Goal: Task Accomplishment & Management: Manage account settings

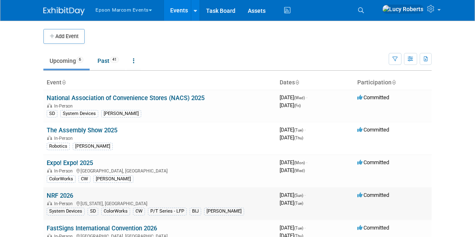
click at [60, 194] on link "NRF 2026" at bounding box center [60, 195] width 26 height 7
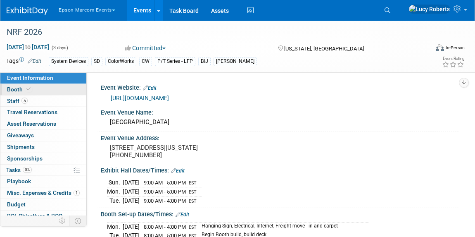
click at [29, 88] on span at bounding box center [28, 89] width 7 height 6
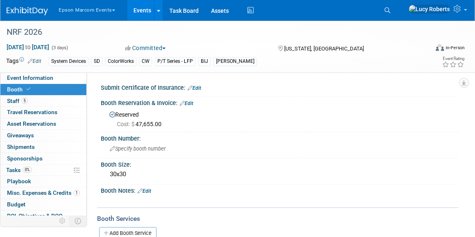
click at [195, 87] on link "Edit" at bounding box center [195, 88] width 14 height 6
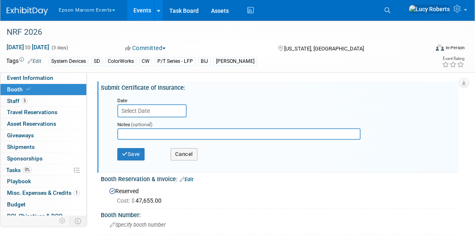
click at [151, 108] on input "text" at bounding box center [151, 110] width 69 height 13
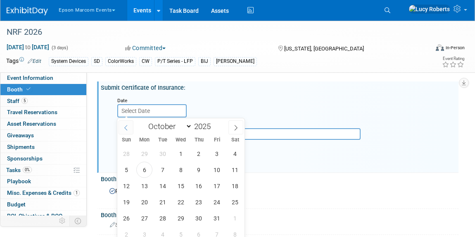
click at [129, 127] on span at bounding box center [126, 127] width 15 height 14
select select "8"
click at [162, 216] on span "30" at bounding box center [162, 218] width 16 height 16
type input "Sep 30, 2025"
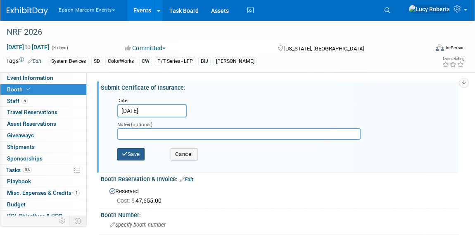
click at [134, 153] on button "Save" at bounding box center [130, 154] width 27 height 12
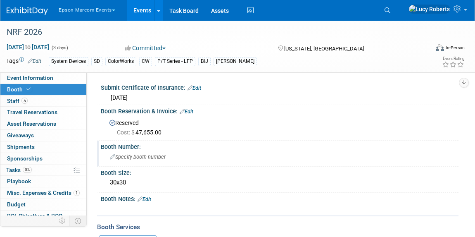
click at [138, 157] on span "Specify booth number" at bounding box center [138, 157] width 56 height 6
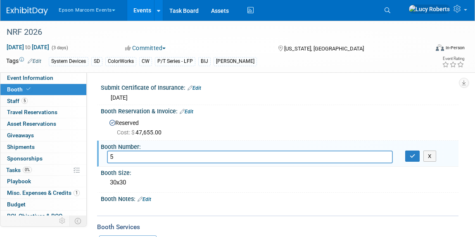
type input "5"
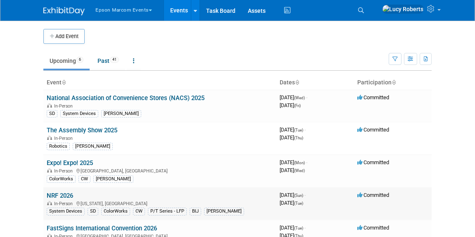
click at [64, 195] on link "NRF 2026" at bounding box center [60, 195] width 26 height 7
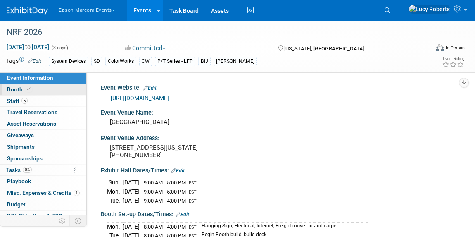
click at [41, 90] on link "Booth" at bounding box center [43, 89] width 86 height 11
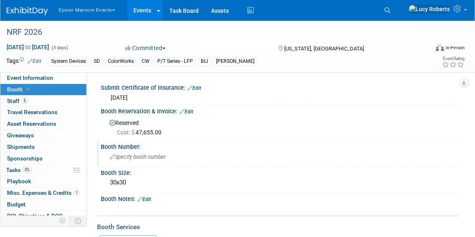
click at [140, 157] on span "Specify booth number" at bounding box center [138, 157] width 56 height 6
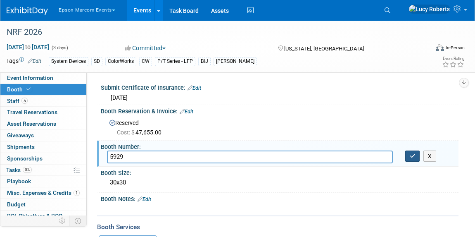
type input "5929"
click at [415, 156] on button "button" at bounding box center [412, 156] width 15 height 12
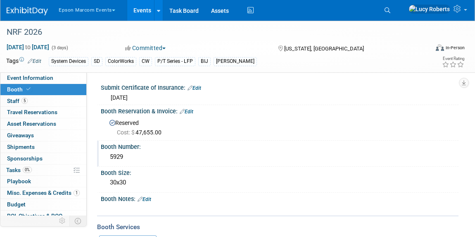
click at [190, 110] on link "Edit" at bounding box center [187, 112] width 14 height 6
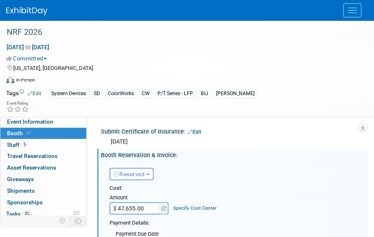
click at [154, 210] on input "$ 47,655.00" at bounding box center [135, 208] width 52 height 12
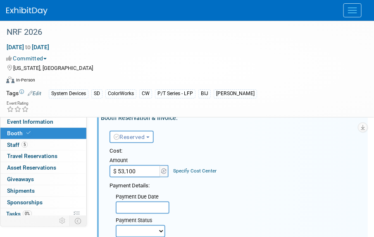
type input "$ 53,100.00"
click at [187, 171] on link "Specify Cost Center" at bounding box center [194, 171] width 43 height 6
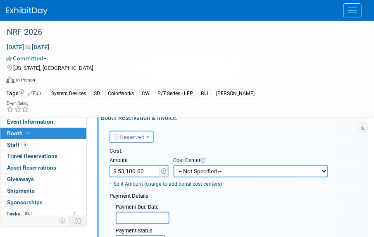
click at [187, 171] on select "-- Not Specified -- M104050CL002-Pack Expo 2024 - ColorWorks M104050CL018-Natur…" at bounding box center [250, 171] width 154 height 12
click at [260, 206] on div "Payment Due Date Payment Status Not Paid Yet Partially Paid Paid in Full Next P…" at bounding box center [235, 235] width 264 height 71
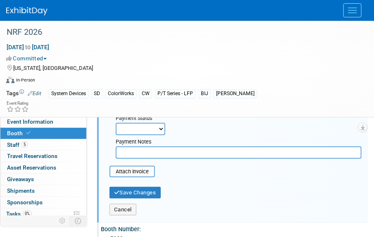
scroll to position [150, 0]
click at [142, 190] on button "Save Changes" at bounding box center [134, 192] width 51 height 12
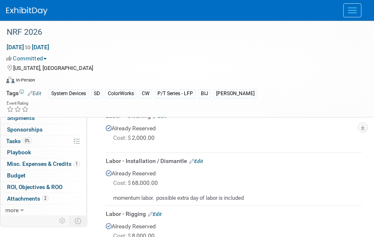
scroll to position [375, 0]
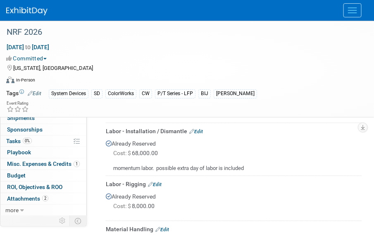
click at [198, 130] on link "Edit" at bounding box center [196, 132] width 14 height 6
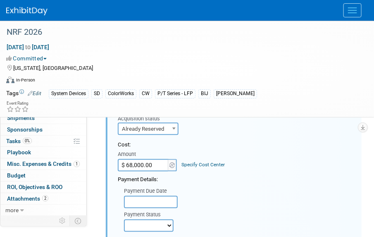
scroll to position [434, 0]
click at [157, 159] on input "$ 68,000.00" at bounding box center [144, 164] width 52 height 12
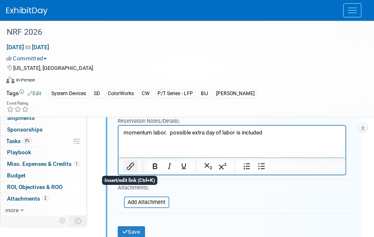
scroll to position [622, 0]
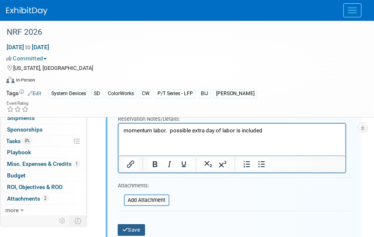
type input "$ 70,000.00"
click at [132, 225] on button "Save" at bounding box center [131, 230] width 27 height 12
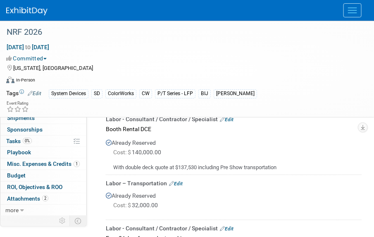
scroll to position [660, 0]
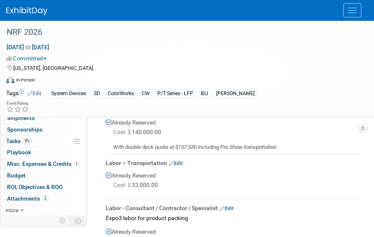
click at [181, 160] on link "Edit" at bounding box center [176, 163] width 14 height 6
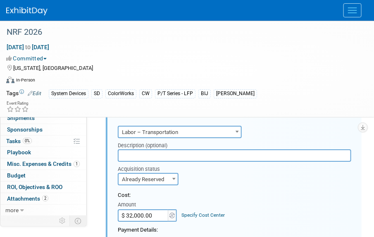
scroll to position [749, 0]
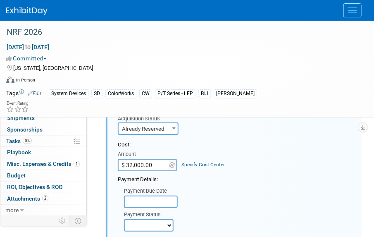
click at [149, 161] on input "$ 32,000.00" at bounding box center [144, 165] width 52 height 12
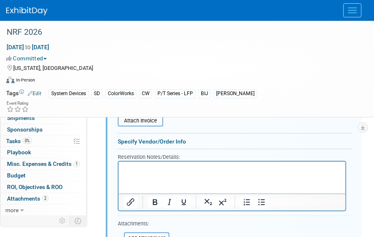
scroll to position [937, 0]
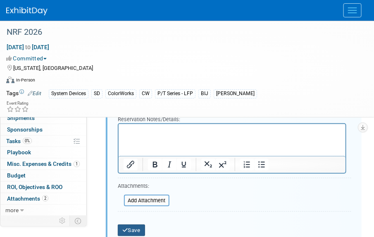
type input "$ 36,000.00"
click at [132, 227] on button "Save" at bounding box center [131, 230] width 27 height 12
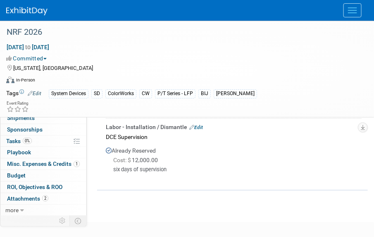
scroll to position [900, 0]
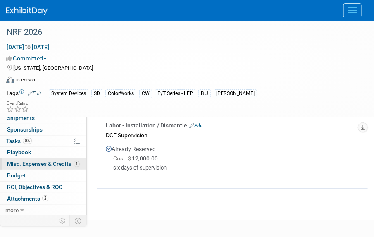
click at [39, 164] on span "Misc. Expenses & Credits 1" at bounding box center [43, 163] width 73 height 7
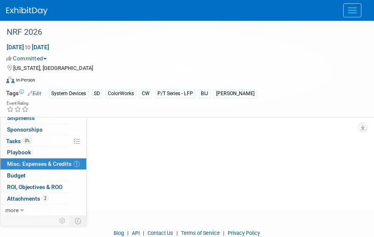
scroll to position [112, 0]
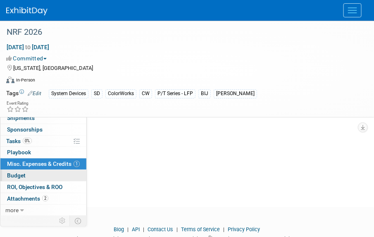
click at [43, 177] on link "Budget" at bounding box center [43, 175] width 86 height 11
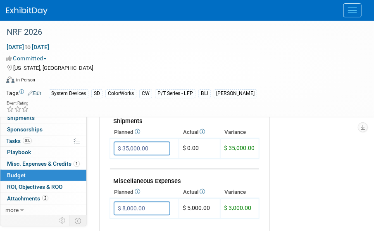
scroll to position [450, 0]
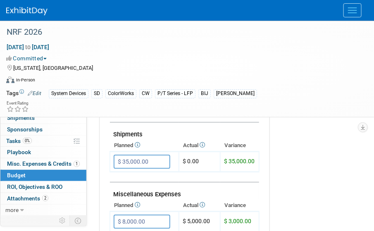
click at [153, 154] on input "$ 35,000.00" at bounding box center [142, 161] width 57 height 14
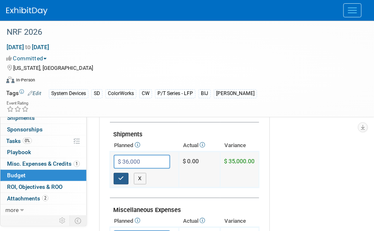
type input "$ 36,000.00"
click at [122, 176] on icon "button" at bounding box center [121, 178] width 6 height 5
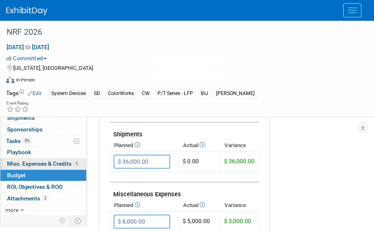
click at [45, 164] on span "Misc. Expenses & Credits 1" at bounding box center [43, 163] width 73 height 7
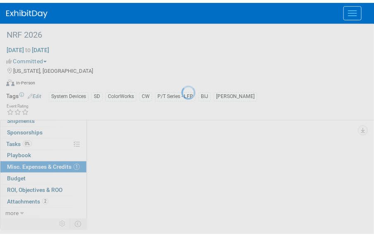
scroll to position [0, 0]
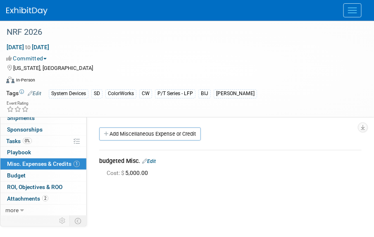
click at [152, 159] on link "Edit" at bounding box center [149, 161] width 14 height 6
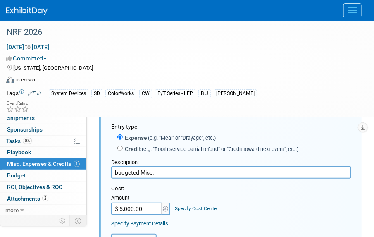
scroll to position [50, 0]
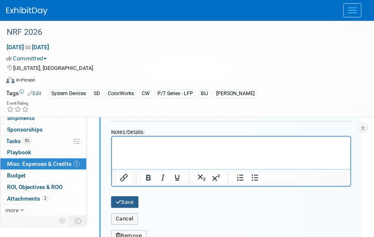
type input "$ 10,000.00"
click at [125, 203] on button "Save" at bounding box center [124, 202] width 27 height 12
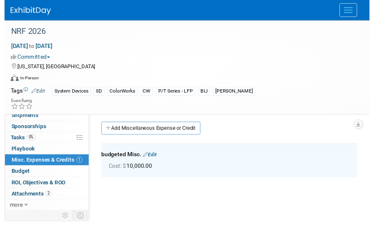
scroll to position [0, 0]
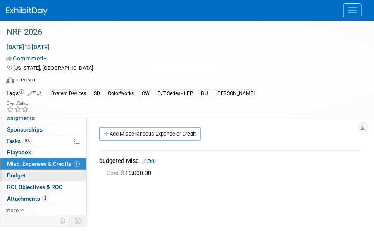
click at [41, 175] on link "Budget" at bounding box center [43, 175] width 86 height 11
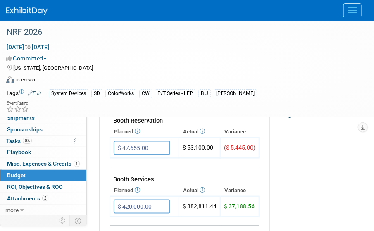
scroll to position [150, 0]
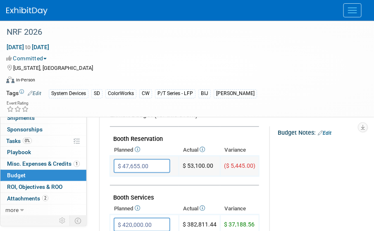
click at [156, 165] on input "$ 47,655.00" at bounding box center [142, 166] width 57 height 14
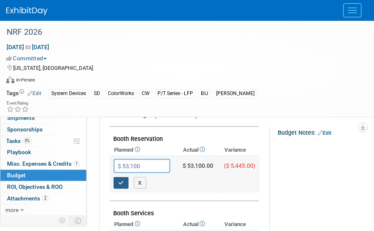
type input "$ 53,100.00"
click at [123, 181] on icon "button" at bounding box center [121, 182] width 6 height 5
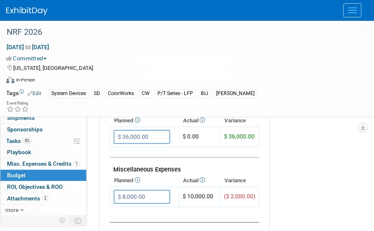
scroll to position [488, 0]
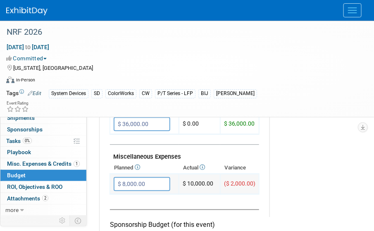
click at [152, 178] on input "$ 8,000.00" at bounding box center [142, 184] width 57 height 14
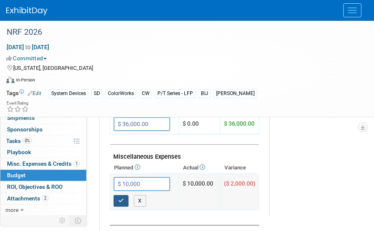
type input "$ 10,000.00"
click at [119, 198] on icon "button" at bounding box center [121, 200] width 6 height 5
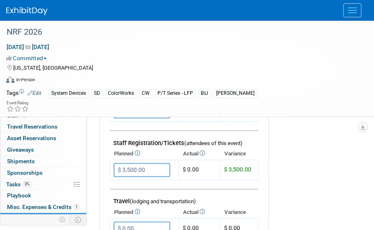
scroll to position [225, 0]
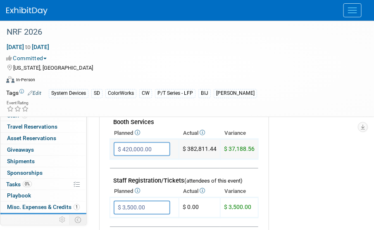
click at [159, 150] on input "$ 420,000.00" at bounding box center [142, 149] width 57 height 14
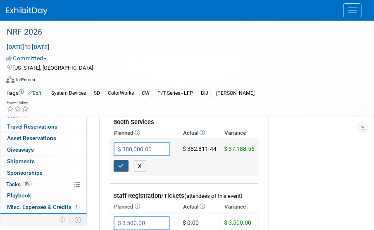
click at [123, 164] on icon "button" at bounding box center [121, 166] width 6 height 5
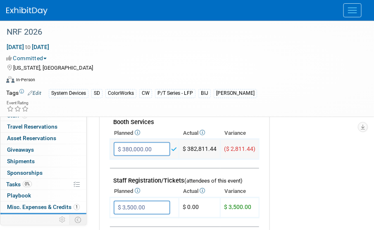
click at [158, 149] on input "$ 380,000.00" at bounding box center [142, 149] width 57 height 14
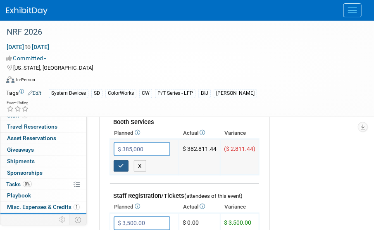
type input "$ 385,000.00"
click at [119, 165] on icon "button" at bounding box center [121, 166] width 6 height 5
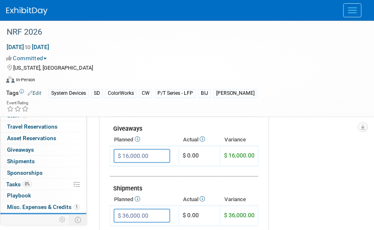
scroll to position [413, 0]
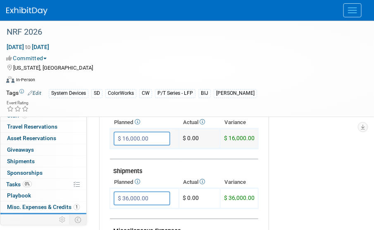
click at [155, 140] on input "$ 16,000.00" at bounding box center [142, 139] width 57 height 14
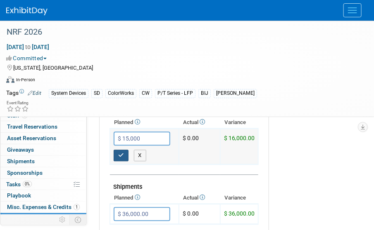
type input "$ 15,000.00"
click at [116, 155] on button "button" at bounding box center [121, 156] width 15 height 12
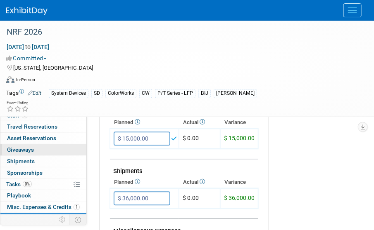
click at [10, 153] on span "Giveaways 0" at bounding box center [20, 150] width 27 height 7
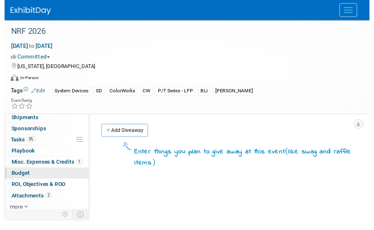
scroll to position [73, 0]
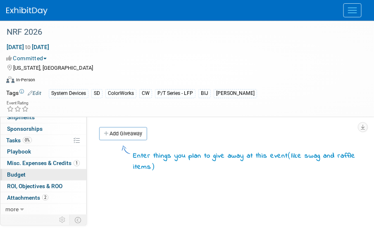
click at [23, 172] on span "Budget" at bounding box center [16, 174] width 19 height 7
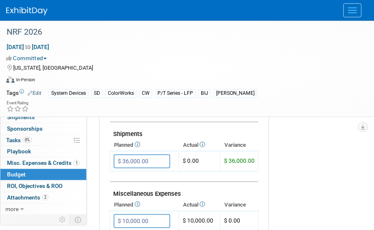
scroll to position [488, 0]
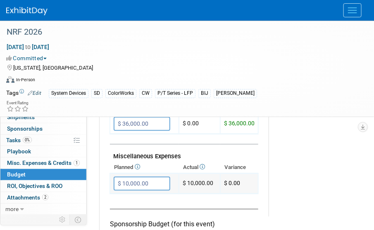
click at [158, 183] on input "$ 10,000.00" at bounding box center [142, 184] width 57 height 14
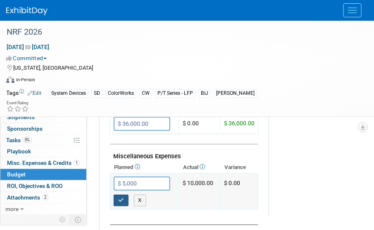
type input "$ 5,000.00"
click at [123, 198] on icon "button" at bounding box center [121, 200] width 6 height 5
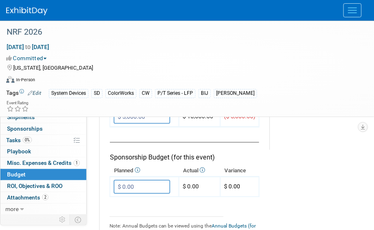
scroll to position [563, 0]
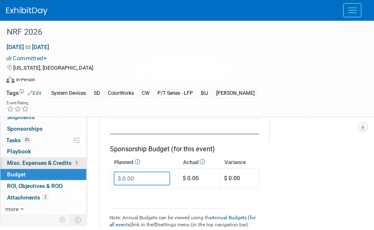
click at [33, 158] on link "1 Misc. Expenses & Credits 1" at bounding box center [43, 163] width 86 height 11
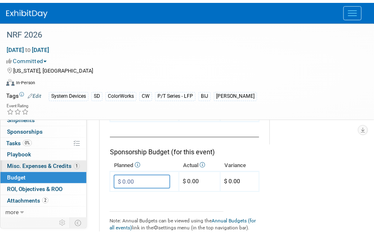
scroll to position [0, 0]
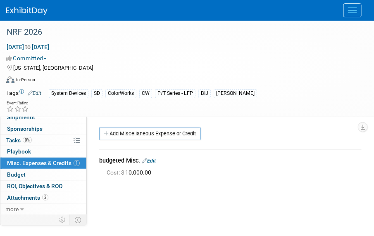
click at [155, 160] on link "Edit" at bounding box center [149, 161] width 14 height 6
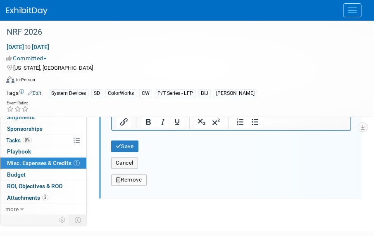
scroll to position [275, 0]
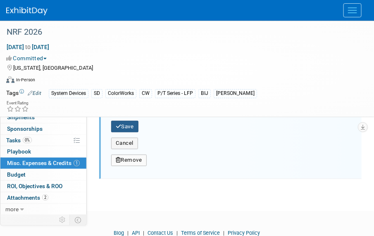
type input "$ 5,000.00"
click at [118, 125] on icon "submit" at bounding box center [119, 126] width 6 height 5
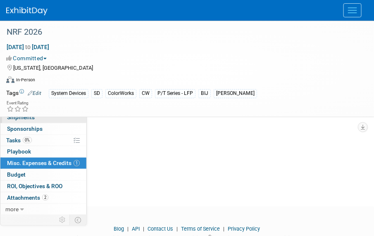
scroll to position [140, 0]
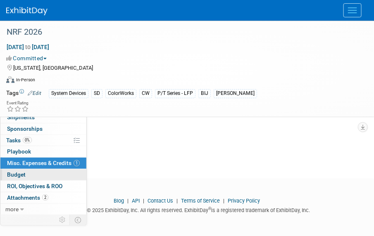
click at [40, 175] on link "Budget" at bounding box center [43, 174] width 86 height 11
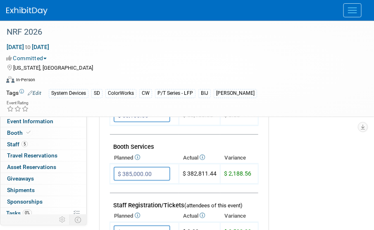
scroll to position [188, 0]
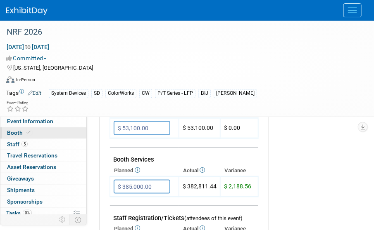
click at [40, 133] on link "Booth" at bounding box center [43, 133] width 86 height 11
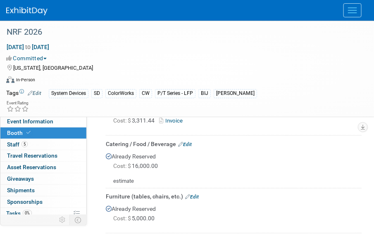
scroll to position [225, 0]
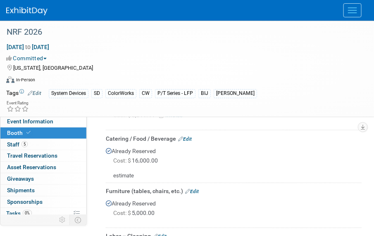
click at [188, 139] on link "Edit" at bounding box center [185, 139] width 14 height 6
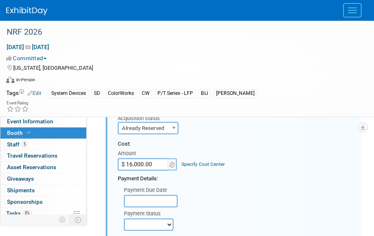
scroll to position [292, 0]
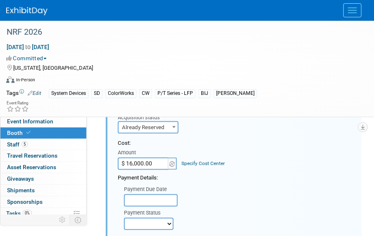
click at [157, 161] on input "$ 16,000.00" at bounding box center [144, 164] width 52 height 12
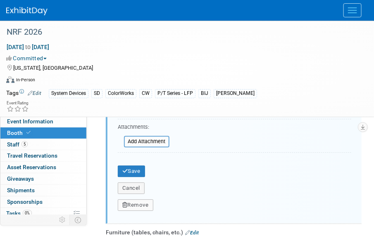
scroll to position [554, 0]
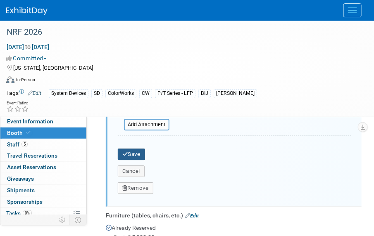
type input "$ 15,000.00"
click at [133, 150] on button "Save" at bounding box center [131, 155] width 27 height 12
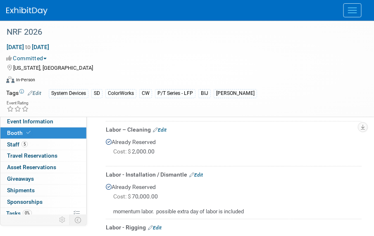
scroll to position [367, 0]
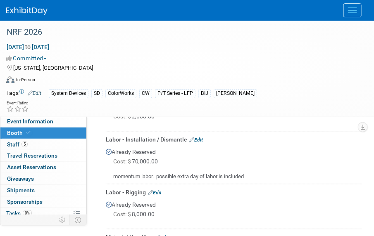
click at [199, 139] on link "Edit" at bounding box center [196, 141] width 14 height 6
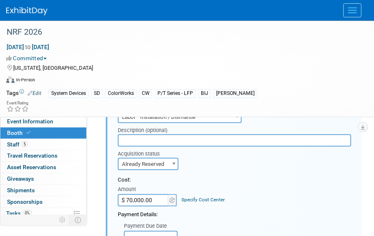
scroll to position [434, 0]
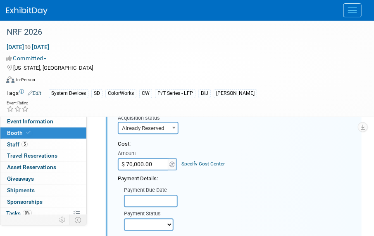
click at [157, 161] on input "$ 70,000.00" at bounding box center [144, 164] width 52 height 12
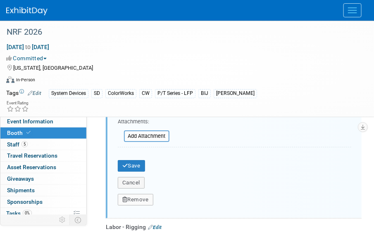
scroll to position [697, 0]
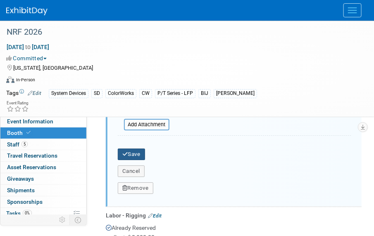
type input "$ 56,000.00"
click at [136, 153] on button "Save" at bounding box center [131, 155] width 27 height 12
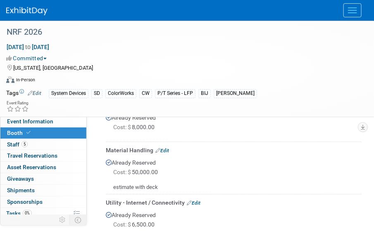
scroll to position [472, 0]
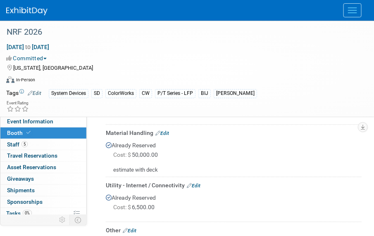
click at [164, 133] on link "Edit" at bounding box center [162, 134] width 14 height 6
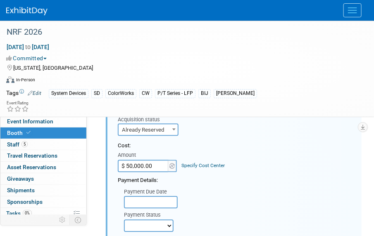
scroll to position [532, 0]
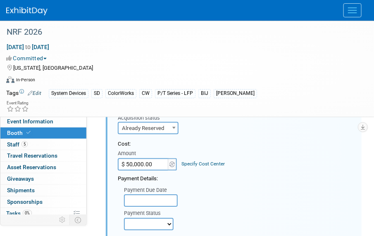
click at [153, 160] on input "$ 50,000.00" at bounding box center [144, 164] width 52 height 12
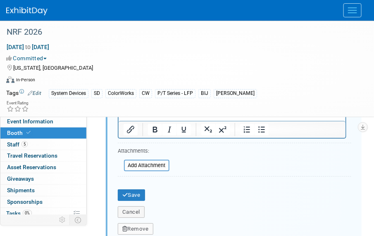
scroll to position [795, 0]
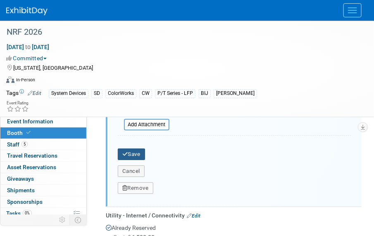
type input "$ 45,000.00"
click at [127, 153] on icon "submit" at bounding box center [125, 154] width 6 height 5
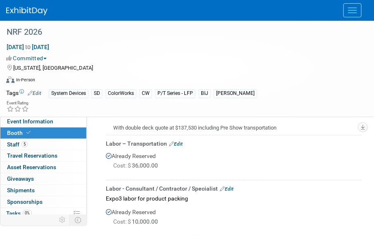
scroll to position [682, 0]
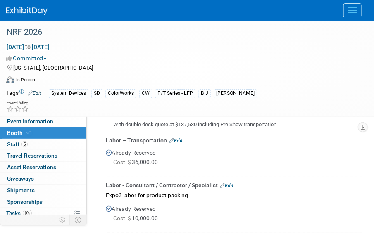
click at [179, 140] on link "Edit" at bounding box center [176, 141] width 14 height 6
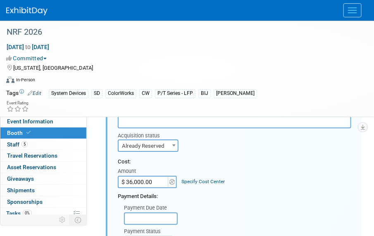
scroll to position [749, 0]
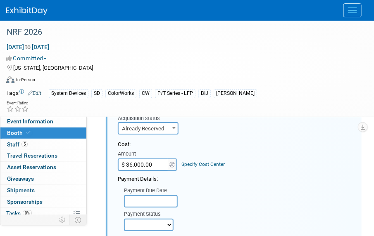
click at [153, 167] on input "$ 36,000.00" at bounding box center [144, 165] width 52 height 12
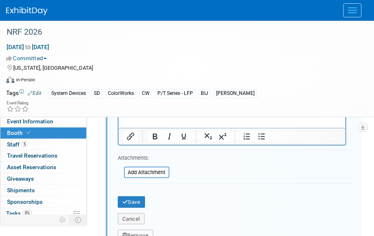
scroll to position [975, 0]
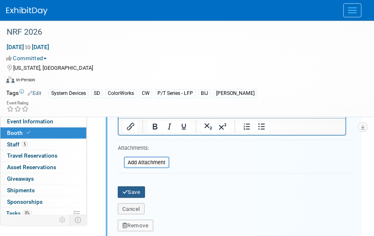
type input "$ 34,000.00"
click at [133, 190] on button "Save" at bounding box center [131, 193] width 27 height 12
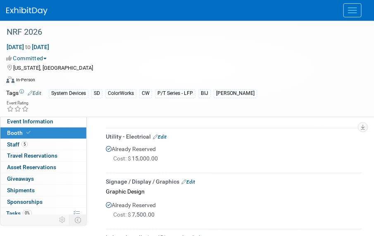
scroll to position [749, 0]
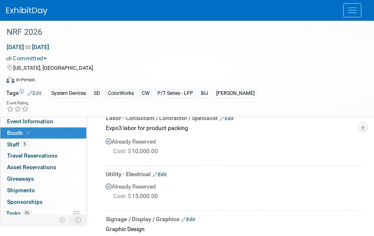
click at [165, 173] on link "Edit" at bounding box center [160, 175] width 14 height 6
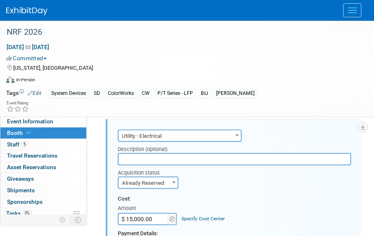
scroll to position [813, 0]
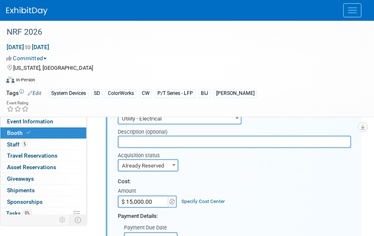
click at [157, 198] on input "$ 15,000.00" at bounding box center [144, 202] width 52 height 12
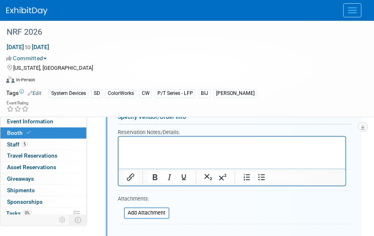
scroll to position [1038, 0]
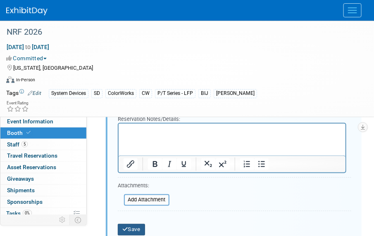
type input "$ 13,000.00"
click at [137, 227] on button "Save" at bounding box center [131, 230] width 27 height 12
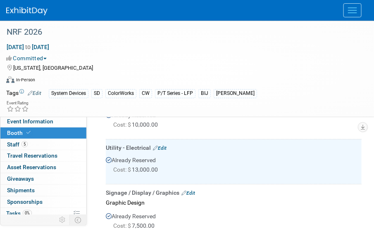
scroll to position [73, 0]
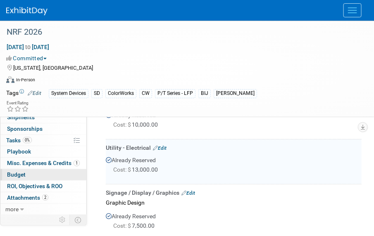
click at [33, 172] on link "Budget" at bounding box center [43, 174] width 86 height 11
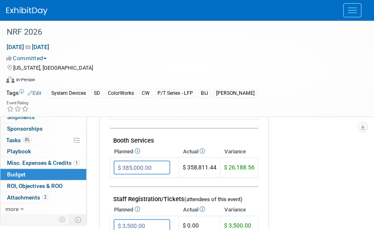
scroll to position [225, 0]
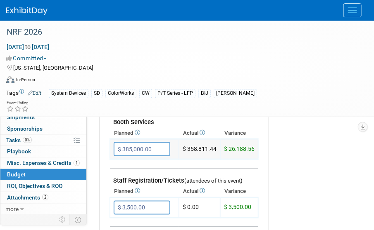
click at [153, 147] on input "$ 385,000.00" at bounding box center [142, 149] width 57 height 14
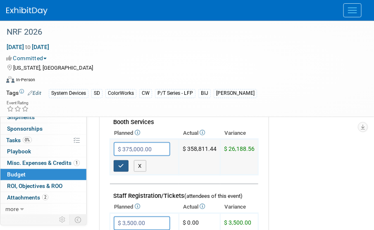
click at [123, 165] on icon "button" at bounding box center [121, 166] width 6 height 5
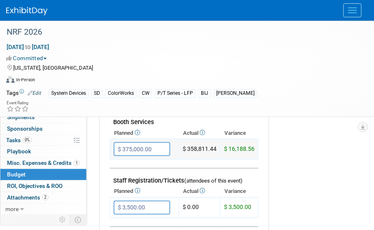
click at [159, 147] on input "$ 375,000.00" at bounding box center [142, 149] width 57 height 14
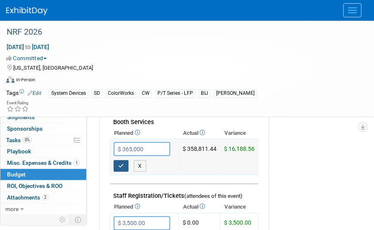
type input "$ 365,000.00"
click at [123, 164] on icon "button" at bounding box center [121, 166] width 6 height 5
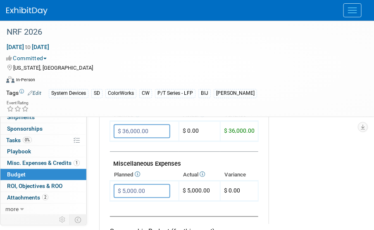
scroll to position [450, 0]
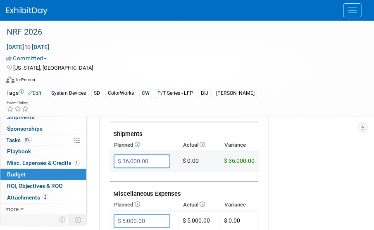
click at [155, 161] on input "$ 36,000.00" at bounding box center [142, 161] width 57 height 14
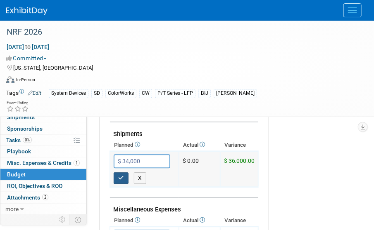
type input "$ 34,000.00"
click at [119, 176] on icon "button" at bounding box center [121, 178] width 6 height 5
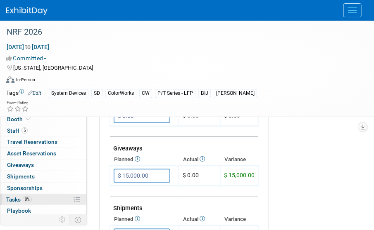
scroll to position [0, 0]
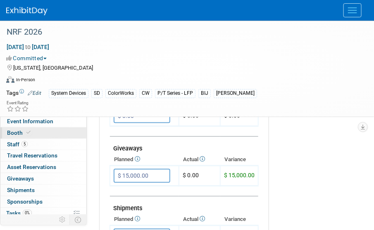
click at [52, 135] on link "Booth" at bounding box center [43, 133] width 86 height 11
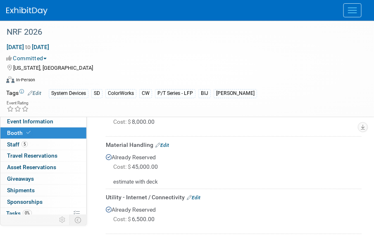
scroll to position [375, 0]
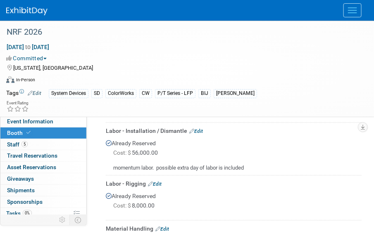
click at [29, 133] on span at bounding box center [28, 133] width 7 height 6
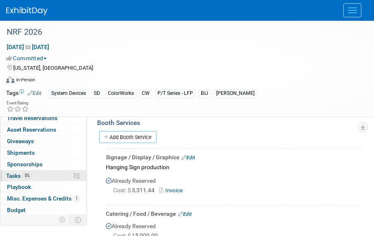
scroll to position [73, 0]
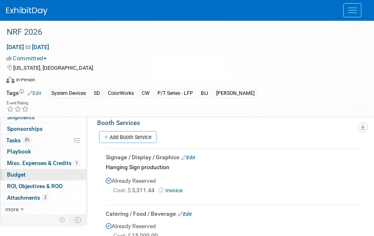
click at [54, 176] on link "Budget" at bounding box center [43, 174] width 86 height 11
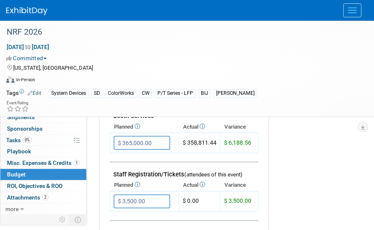
scroll to position [225, 0]
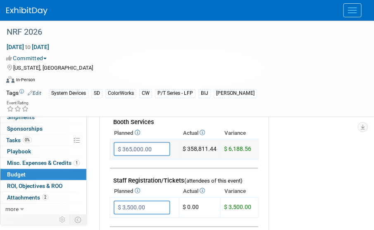
click at [168, 150] on input "$ 365,000.00" at bounding box center [142, 149] width 57 height 14
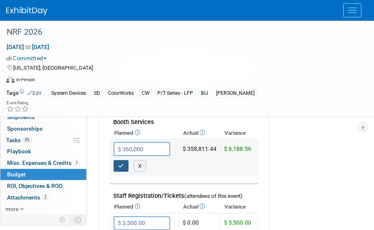
type input "$ 360,000.00"
click at [121, 164] on icon "button" at bounding box center [121, 166] width 6 height 5
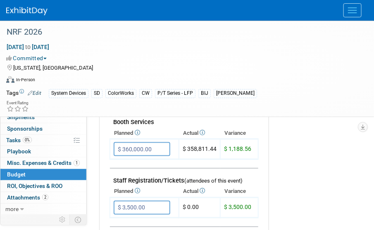
scroll to position [263, 0]
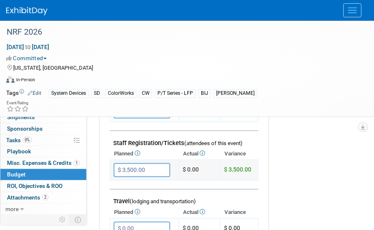
click at [148, 169] on input "$ 3,500.00" at bounding box center [142, 171] width 57 height 14
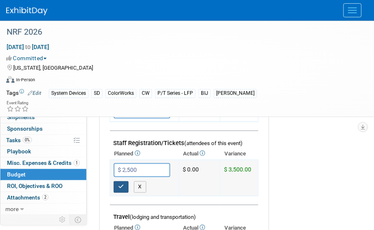
type input "$ 2,500.00"
click at [122, 186] on icon "button" at bounding box center [121, 187] width 6 height 5
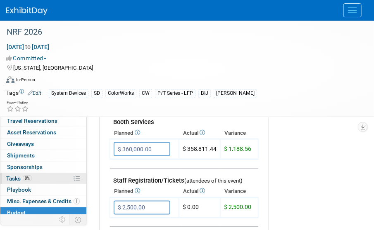
scroll to position [0, 0]
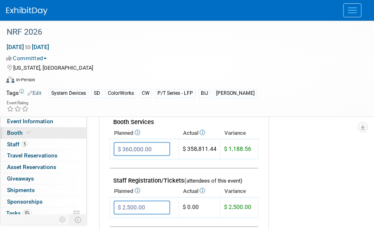
click at [25, 130] on span at bounding box center [28, 133] width 7 height 6
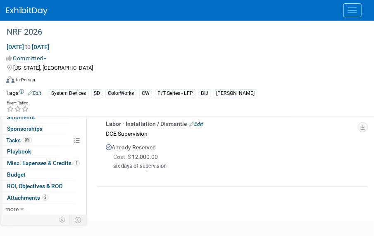
scroll to position [938, 0]
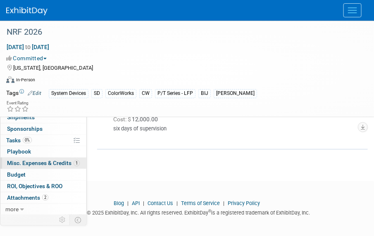
click at [37, 163] on span "Misc. Expenses & Credits 1" at bounding box center [43, 163] width 73 height 7
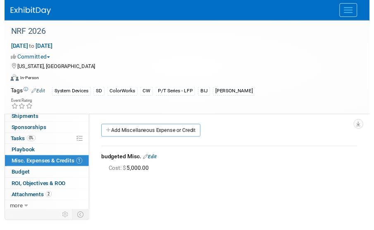
scroll to position [73, 0]
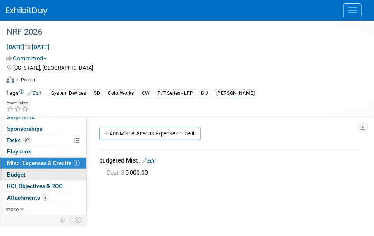
click at [36, 173] on link "Budget" at bounding box center [43, 174] width 86 height 11
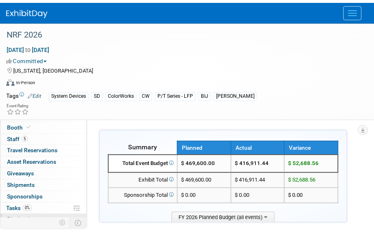
scroll to position [0, 0]
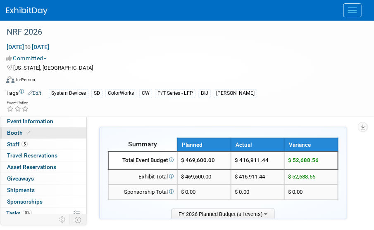
click at [47, 132] on link "Booth" at bounding box center [43, 133] width 86 height 11
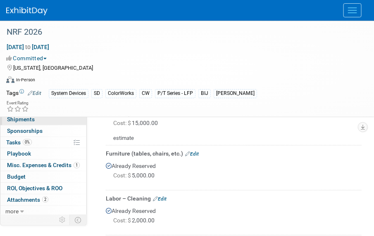
scroll to position [73, 0]
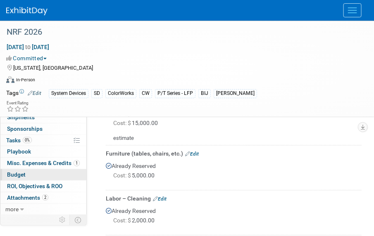
click at [32, 175] on link "Budget" at bounding box center [43, 174] width 86 height 11
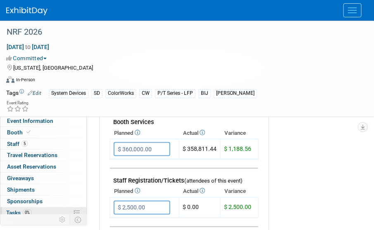
scroll to position [0, 0]
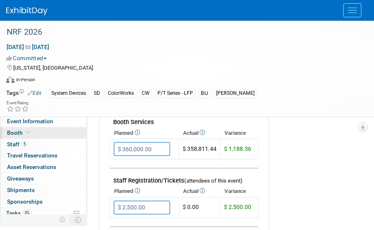
click at [41, 134] on link "Booth" at bounding box center [43, 133] width 86 height 11
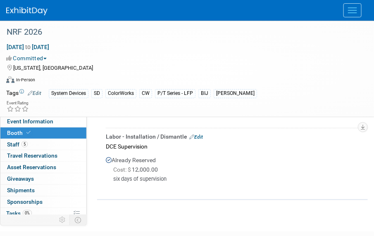
scroll to position [901, 0]
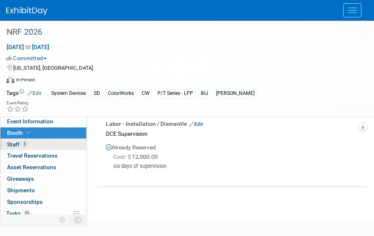
click at [39, 146] on link "5 Staff 5" at bounding box center [43, 144] width 86 height 11
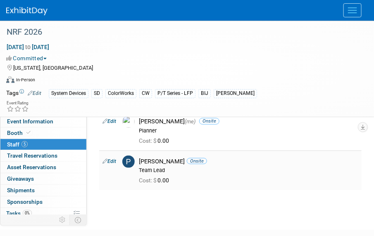
scroll to position [150, 0]
click at [110, 158] on link "Edit" at bounding box center [109, 161] width 14 height 6
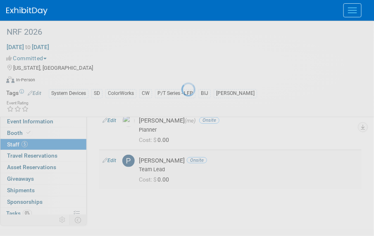
select select "1123a8b4-f449-4d67-bbd6-0b15c86fd7f4"
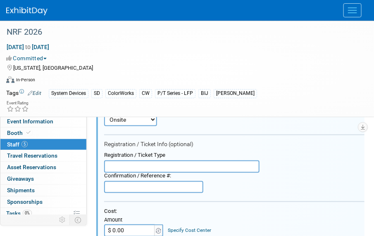
scroll to position [274, 0]
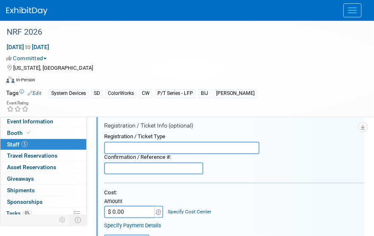
click at [136, 209] on input "$ 0.00" at bounding box center [130, 212] width 52 height 12
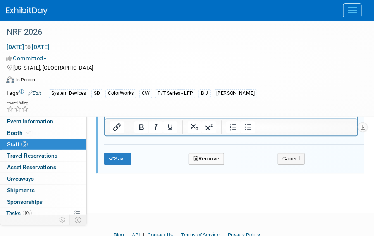
scroll to position [500, 0]
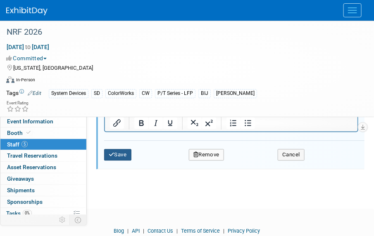
type input "$ 2,500.00"
click at [123, 157] on button "Save" at bounding box center [117, 155] width 27 height 12
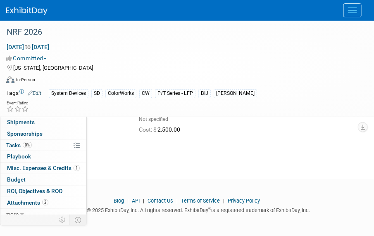
scroll to position [73, 0]
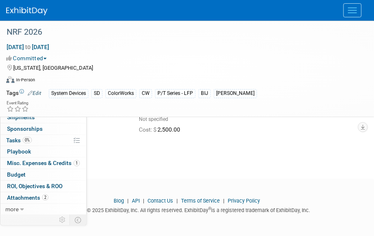
click at [49, 171] on link "Budget" at bounding box center [43, 174] width 86 height 11
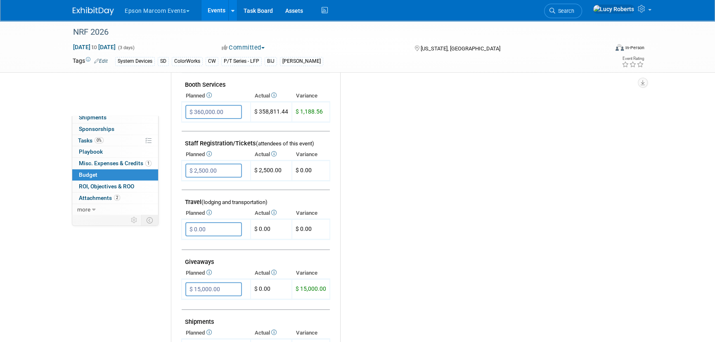
scroll to position [0, 0]
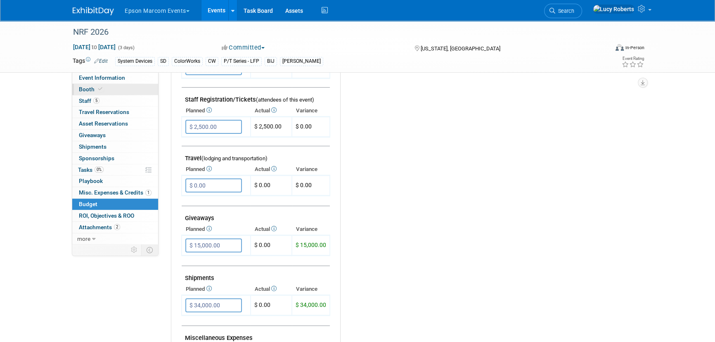
click at [123, 88] on link "Booth" at bounding box center [115, 89] width 86 height 11
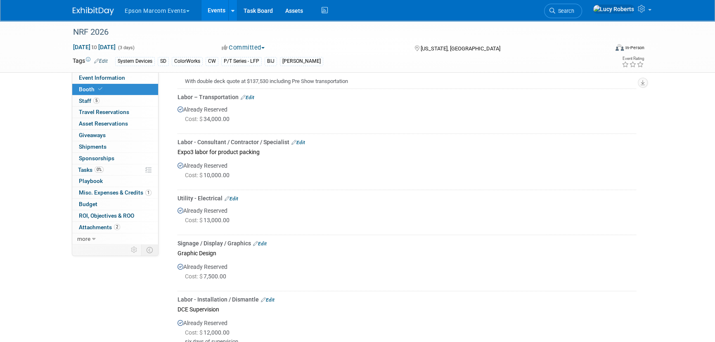
scroll to position [787, 0]
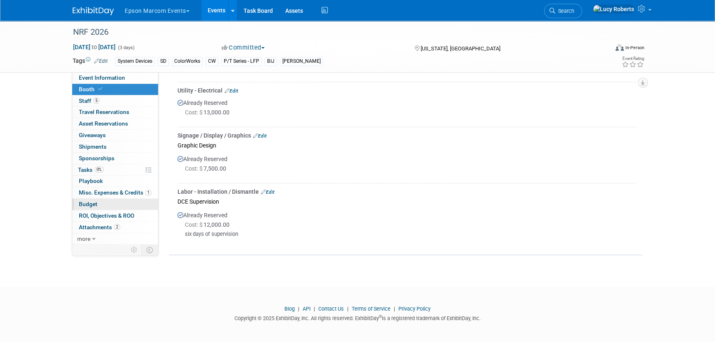
click at [99, 201] on link "Budget" at bounding box center [115, 204] width 86 height 11
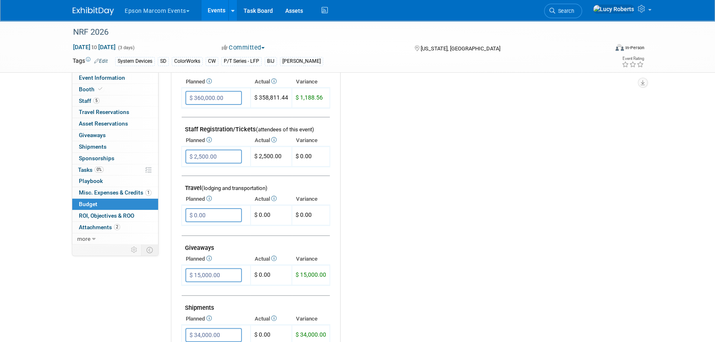
scroll to position [263, 0]
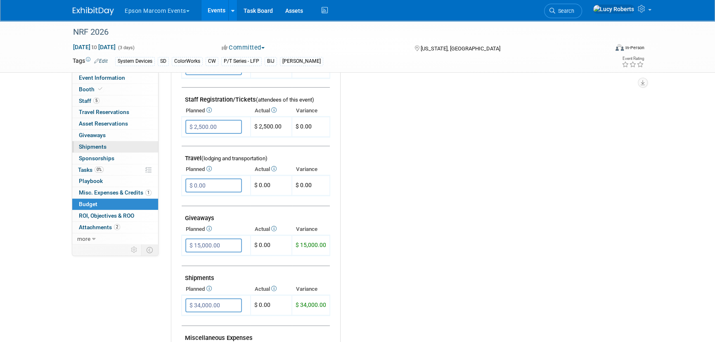
click at [107, 149] on link "0 Shipments 0" at bounding box center [115, 146] width 86 height 11
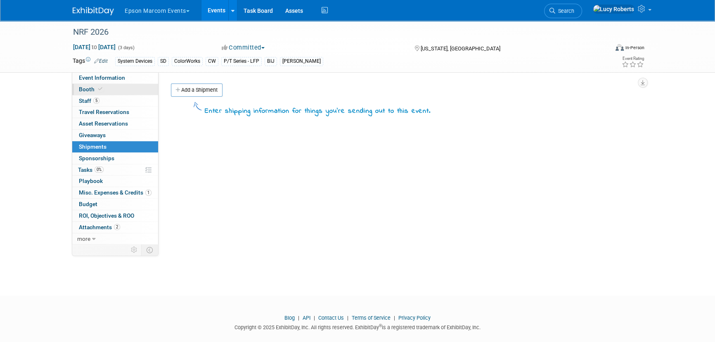
click at [109, 90] on link "Booth" at bounding box center [115, 89] width 86 height 11
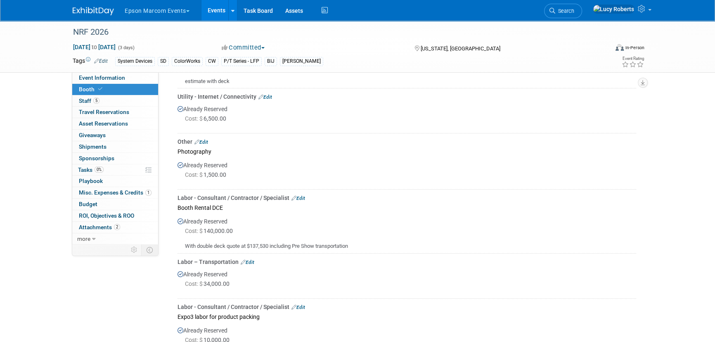
scroll to position [525, 0]
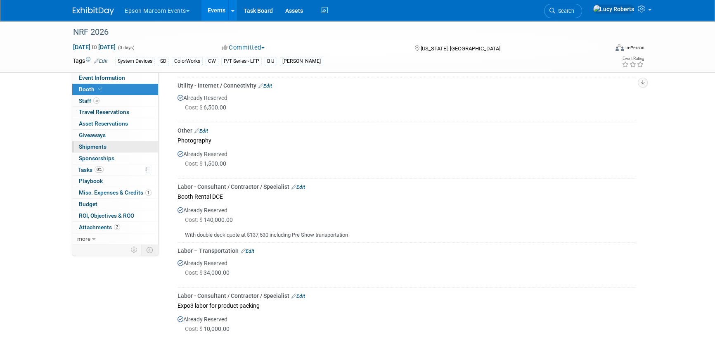
click at [103, 144] on span "Shipments 0" at bounding box center [93, 146] width 28 height 7
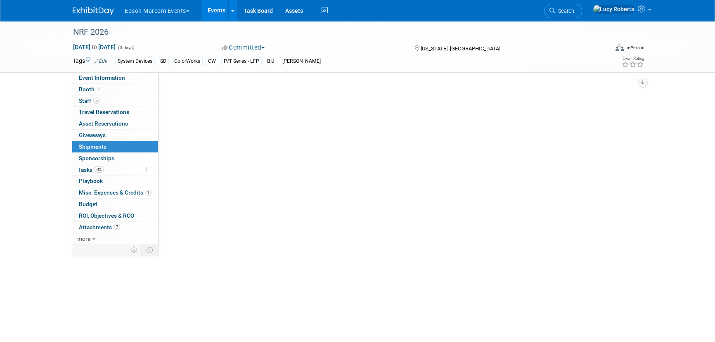
scroll to position [0, 0]
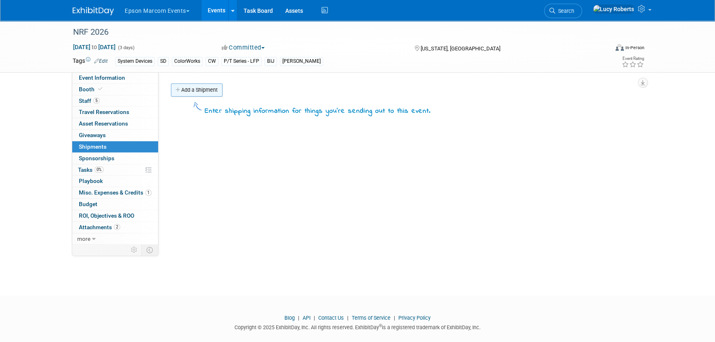
click at [200, 90] on link "Add a Shipment" at bounding box center [197, 89] width 52 height 13
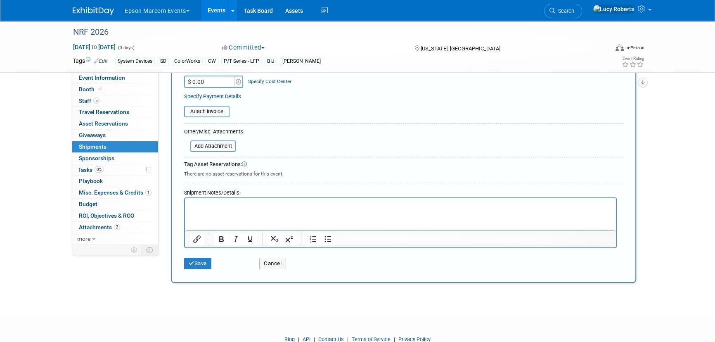
scroll to position [188, 0]
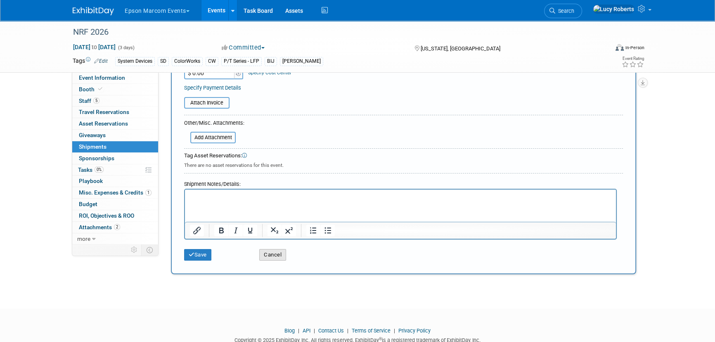
click at [269, 236] on button "Cancel" at bounding box center [272, 255] width 27 height 12
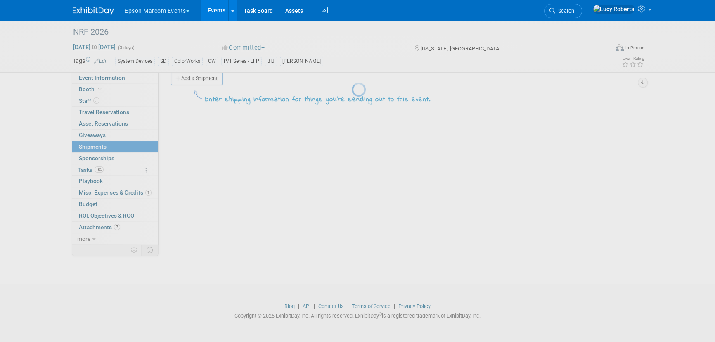
scroll to position [0, 0]
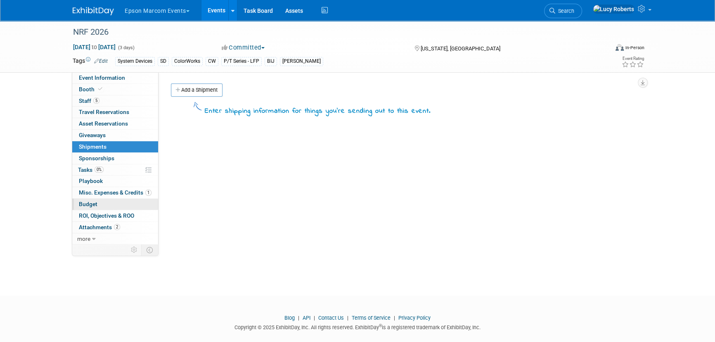
click at [119, 206] on link "Budget" at bounding box center [115, 204] width 86 height 11
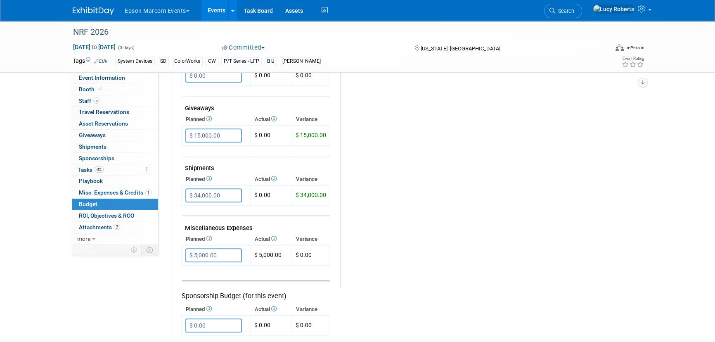
scroll to position [375, 0]
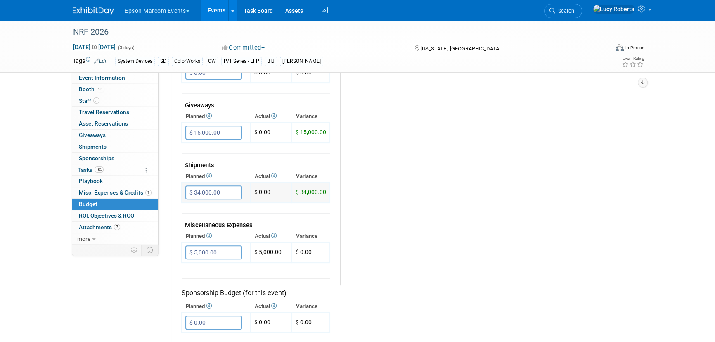
click at [227, 193] on input "$ 34,000.00" at bounding box center [213, 192] width 57 height 14
type input "$"
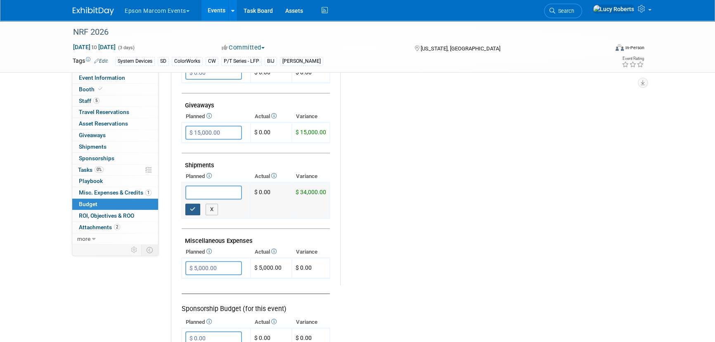
click at [190, 208] on icon "button" at bounding box center [193, 209] width 6 height 5
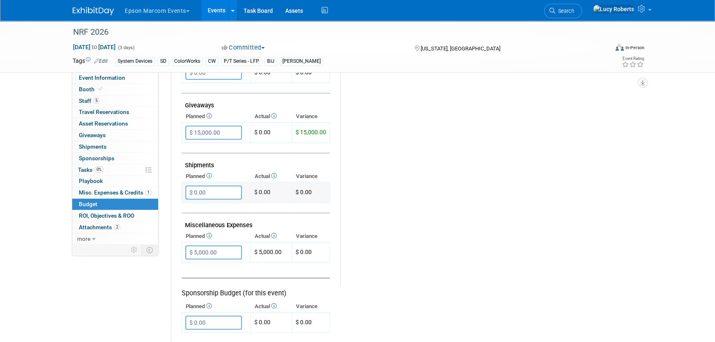
click at [211, 192] on input "$ 0.00" at bounding box center [213, 192] width 57 height 14
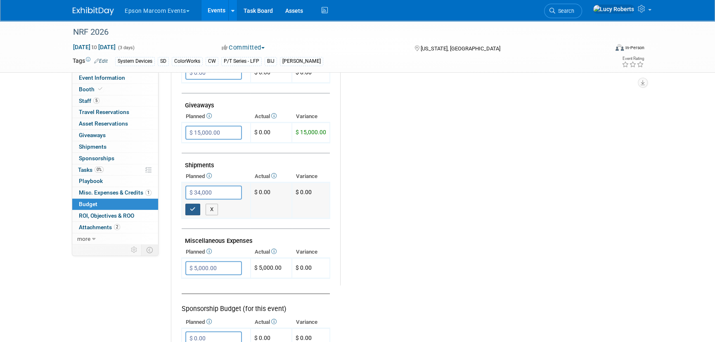
type input "$ 34,000.00"
click at [189, 209] on button "button" at bounding box center [192, 210] width 15 height 12
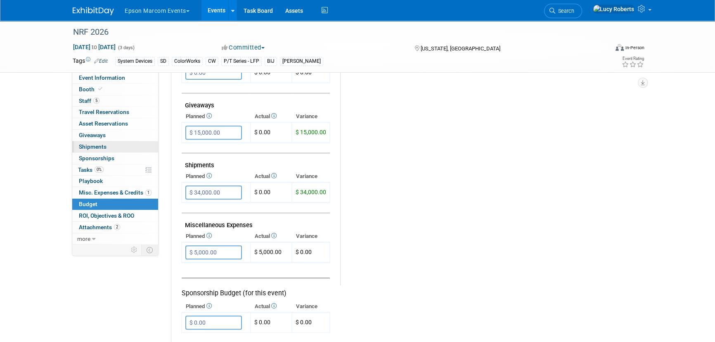
click at [118, 145] on link "0 Shipments 0" at bounding box center [115, 146] width 86 height 11
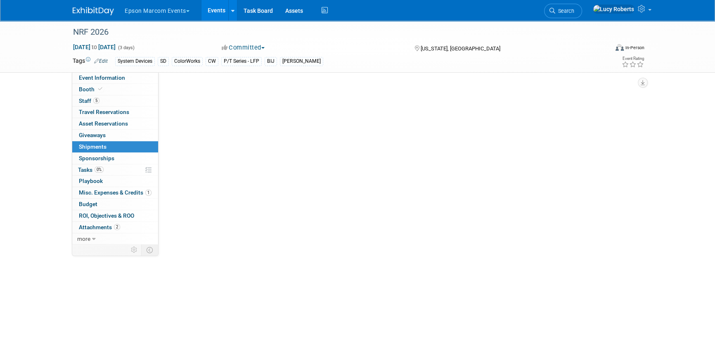
scroll to position [0, 0]
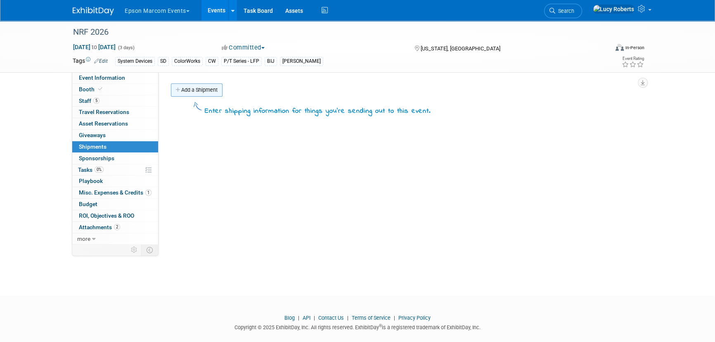
click at [200, 86] on link "Add a Shipment" at bounding box center [197, 89] width 52 height 13
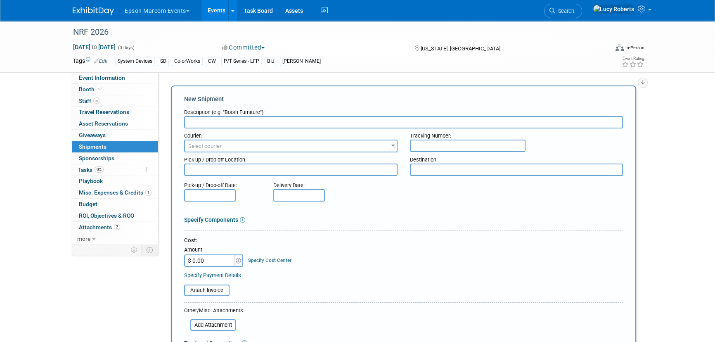
click at [221, 236] on input "$ 0.00" at bounding box center [210, 260] width 52 height 12
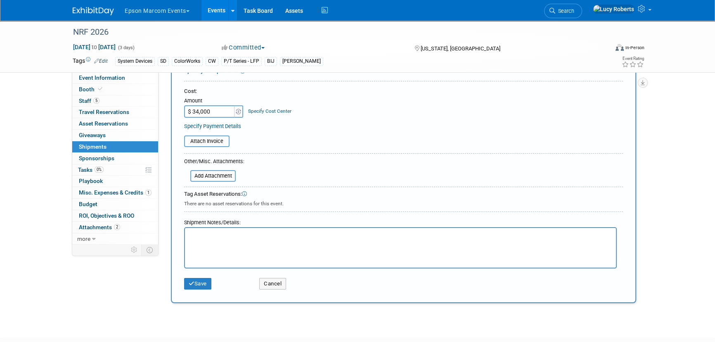
scroll to position [150, 0]
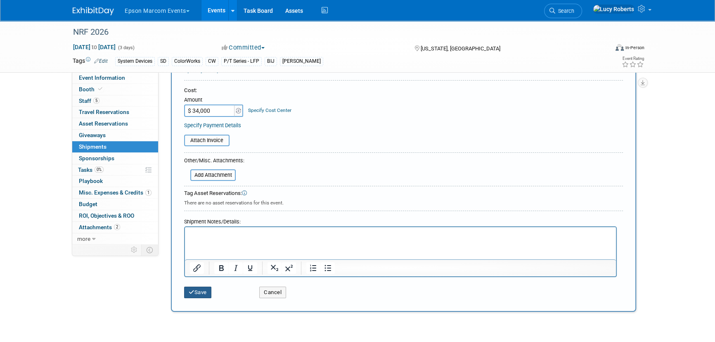
type input "$ 34,000.00"
click at [194, 236] on button "Save" at bounding box center [197, 293] width 27 height 12
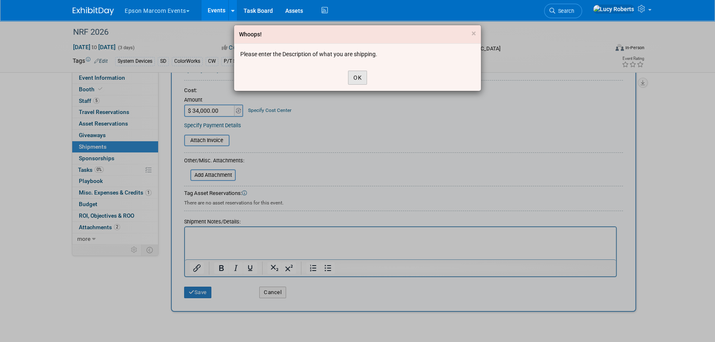
click at [353, 78] on button "OK" at bounding box center [357, 78] width 19 height 14
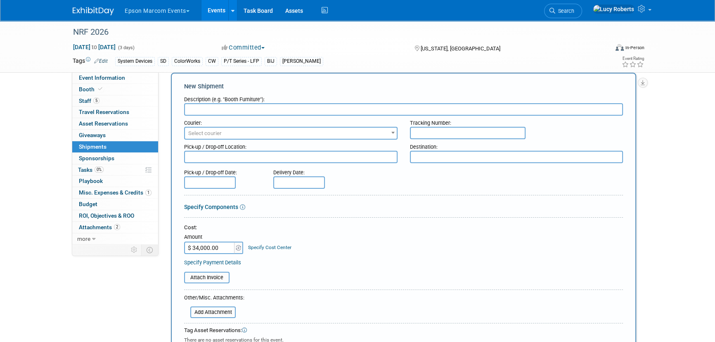
scroll to position [0, 0]
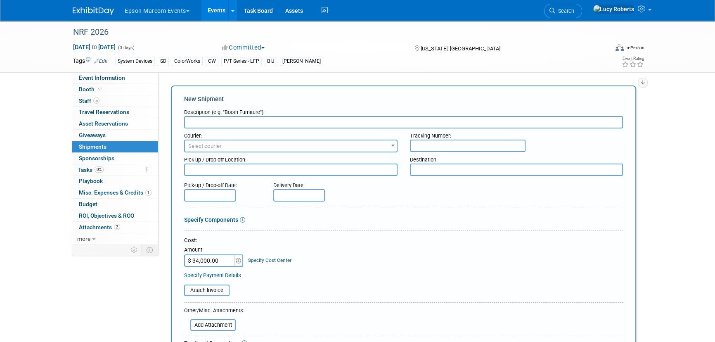
click at [276, 124] on input "text" at bounding box center [403, 122] width 439 height 12
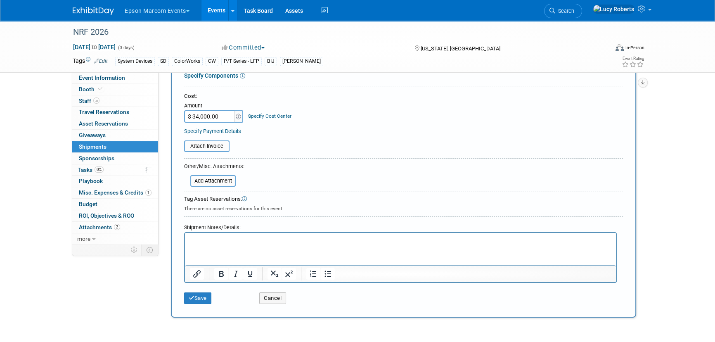
scroll to position [211, 0]
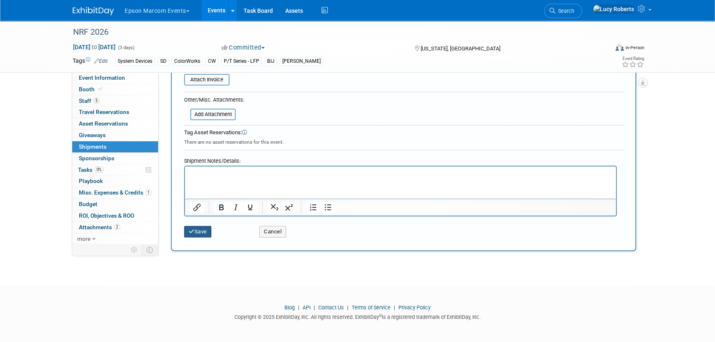
type input "estimate"
click at [202, 231] on button "Save" at bounding box center [197, 232] width 27 height 12
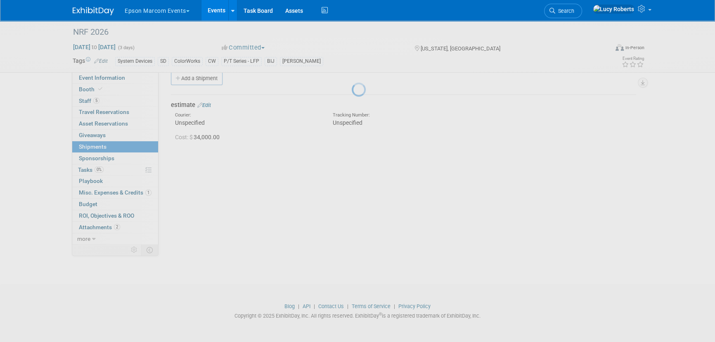
scroll to position [12, 0]
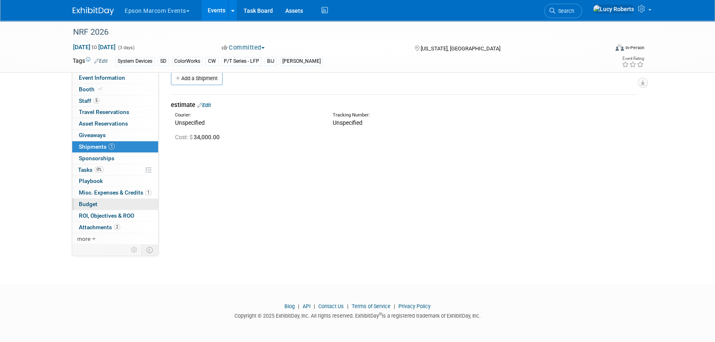
click at [132, 204] on link "Budget" at bounding box center [115, 204] width 86 height 11
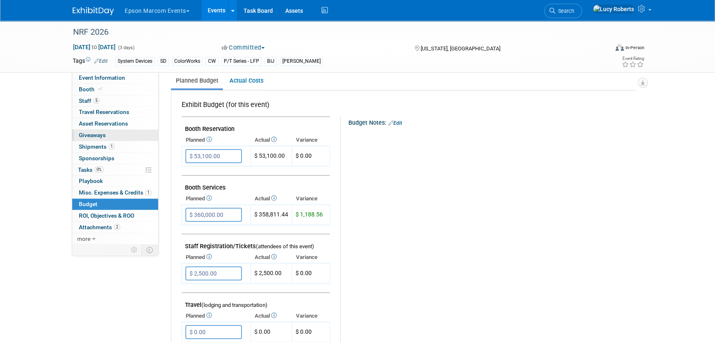
scroll to position [112, 0]
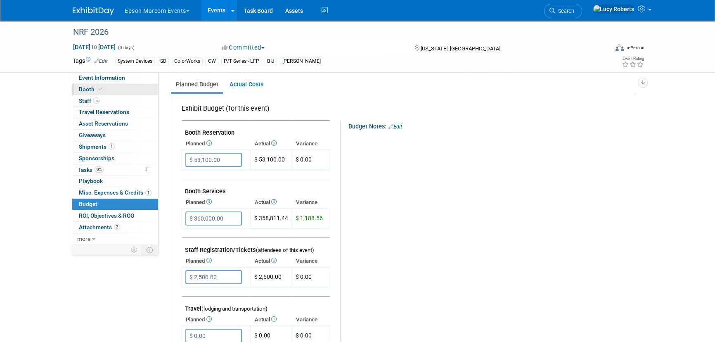
click at [99, 87] on icon at bounding box center [100, 89] width 4 height 5
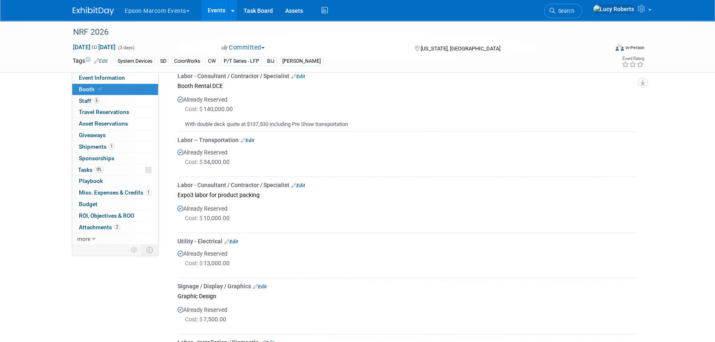
scroll to position [638, 0]
click at [248, 135] on link "Edit" at bounding box center [248, 138] width 14 height 6
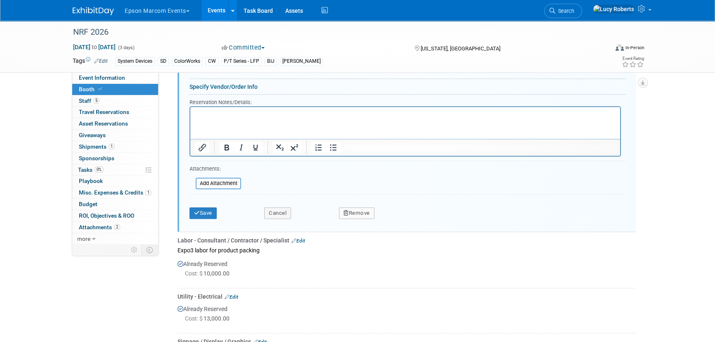
scroll to position [897, 0]
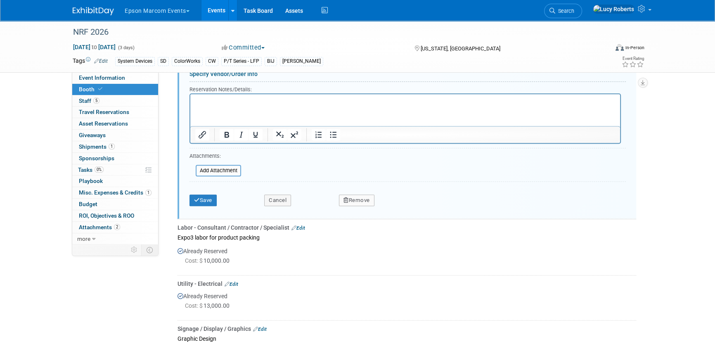
click at [349, 202] on button "Remove" at bounding box center [357, 201] width 36 height 12
click at [412, 203] on link "Yes" at bounding box center [403, 206] width 24 height 13
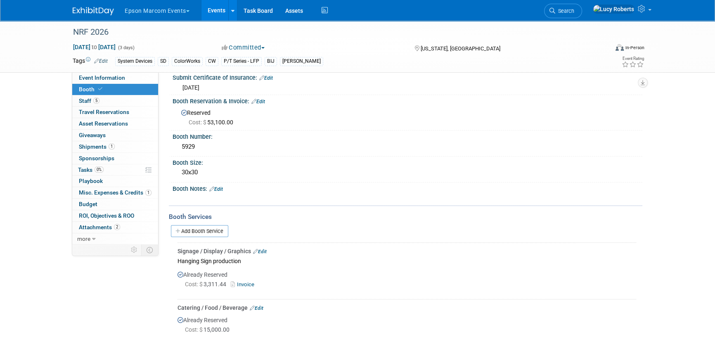
scroll to position [0, 0]
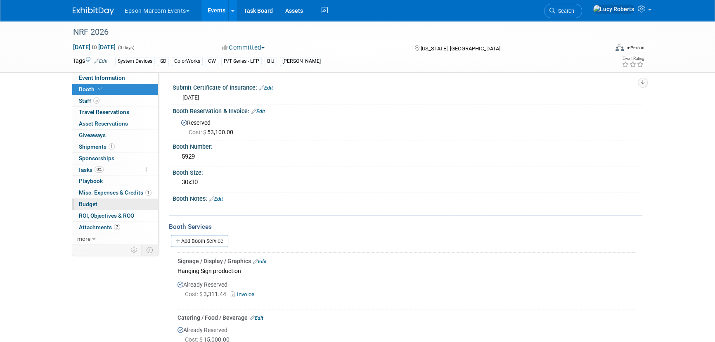
click at [116, 202] on link "Budget" at bounding box center [115, 204] width 86 height 11
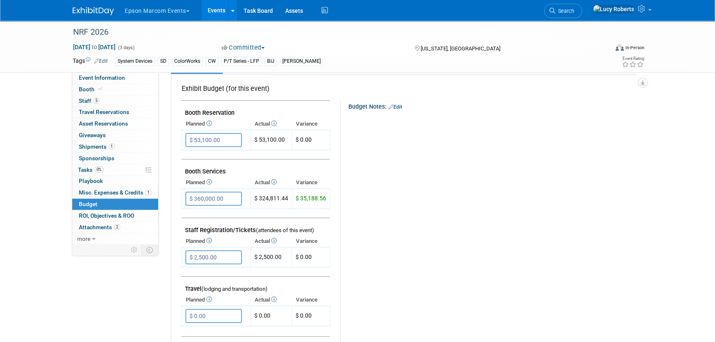
scroll to position [150, 0]
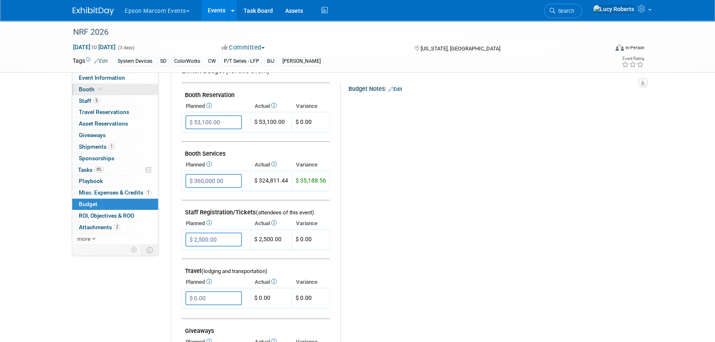
click at [112, 91] on link "Booth" at bounding box center [115, 89] width 86 height 11
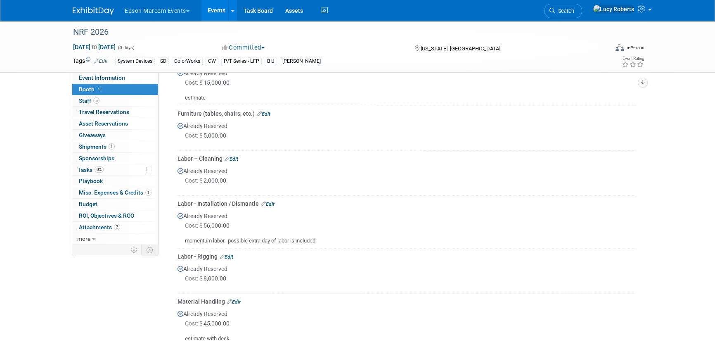
scroll to position [263, 0]
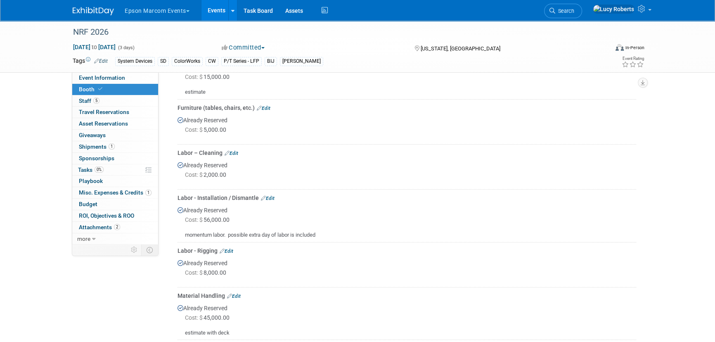
click at [271, 198] on link "Edit" at bounding box center [268, 198] width 14 height 6
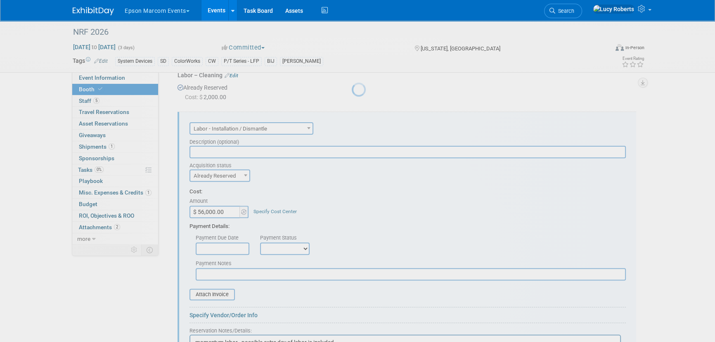
scroll to position [0, 0]
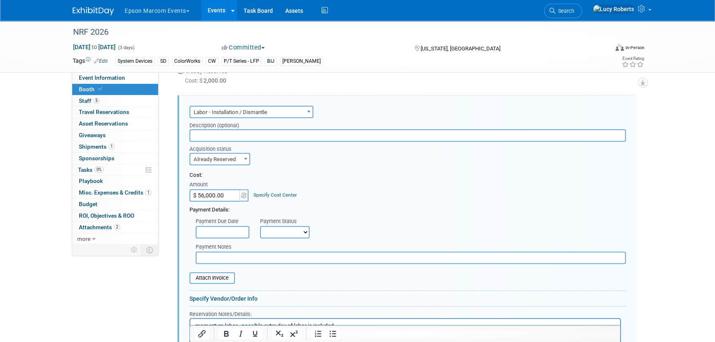
click at [224, 193] on input "$ 56,000.00" at bounding box center [216, 195] width 52 height 12
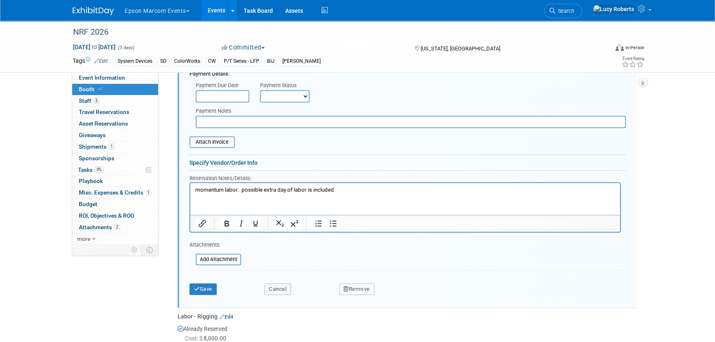
scroll to position [507, 0]
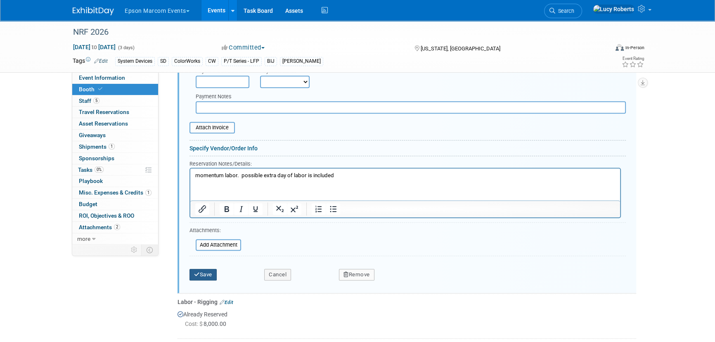
type input "$ 70,000.00"
click at [204, 236] on button "Save" at bounding box center [203, 275] width 27 height 12
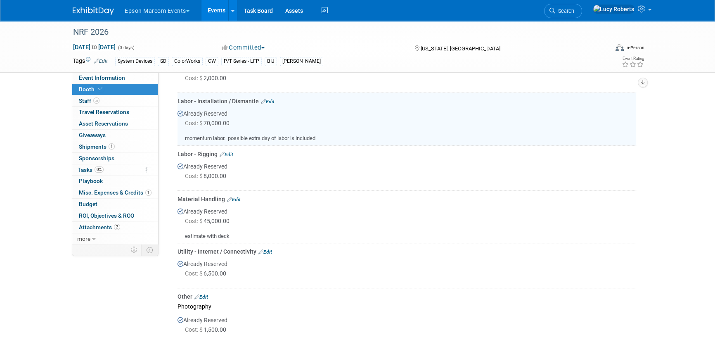
scroll to position [357, 0]
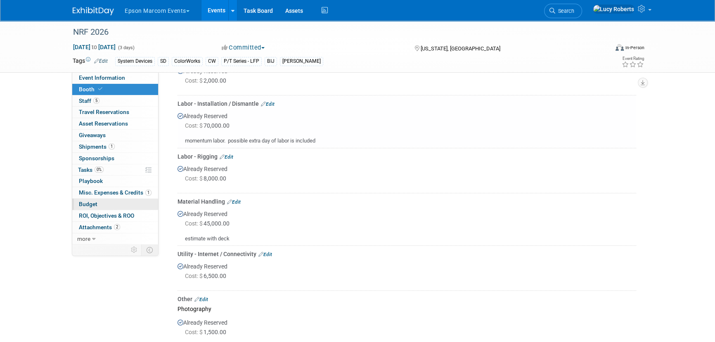
click at [98, 206] on link "Budget" at bounding box center [115, 204] width 86 height 11
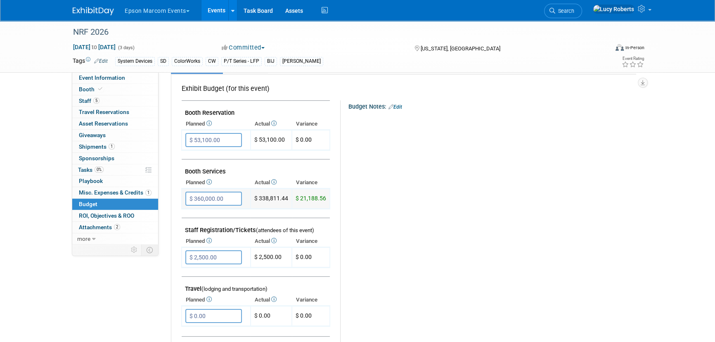
scroll to position [150, 0]
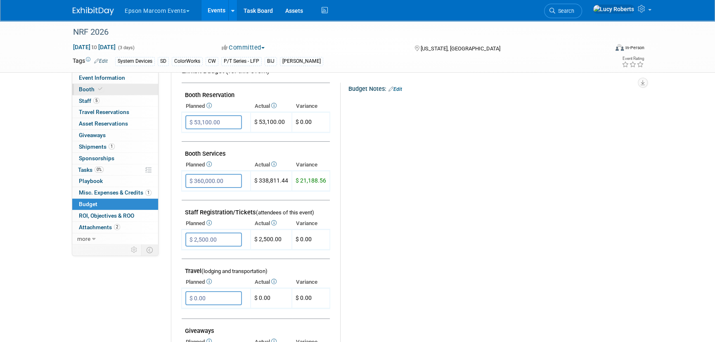
click at [102, 87] on span at bounding box center [100, 89] width 7 height 6
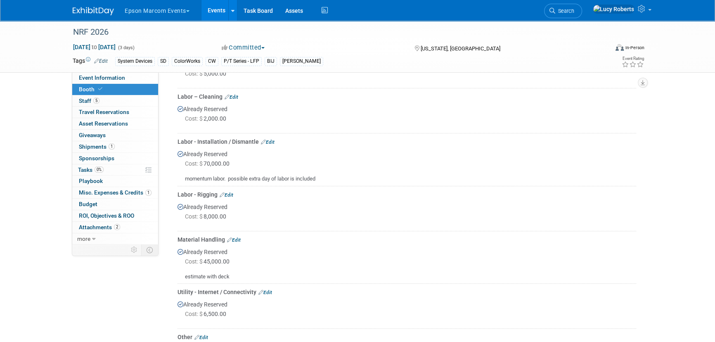
scroll to position [338, 0]
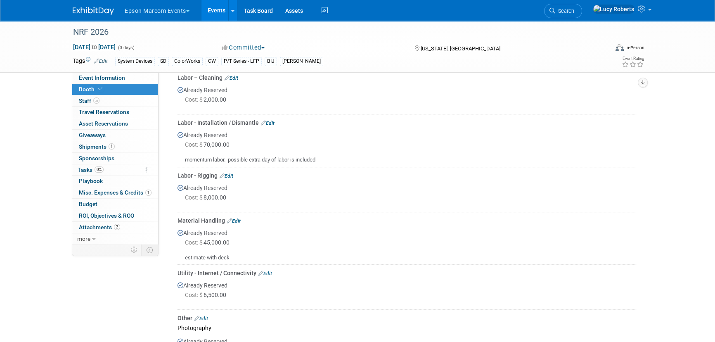
click at [237, 219] on link "Edit" at bounding box center [234, 221] width 14 height 6
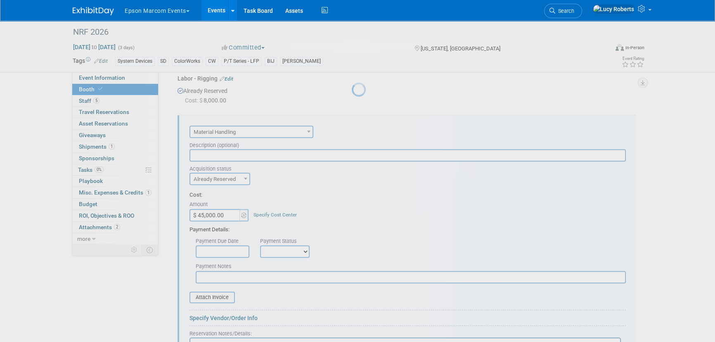
scroll to position [0, 0]
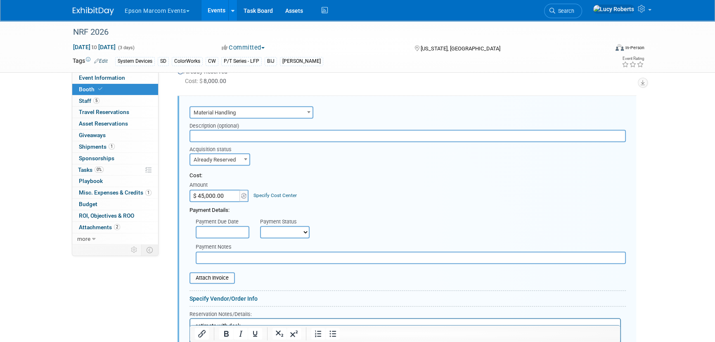
click at [226, 194] on input "$ 45,000.00" at bounding box center [216, 196] width 52 height 12
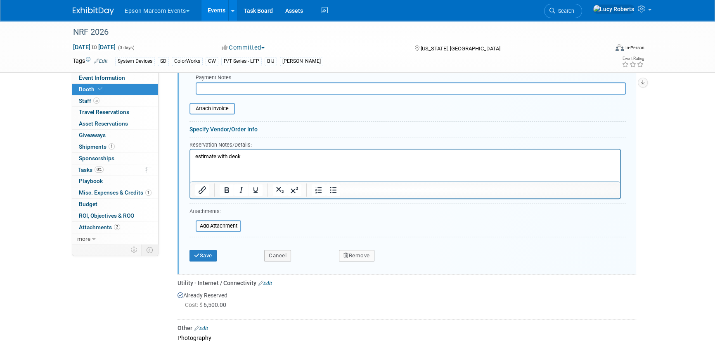
scroll to position [642, 0]
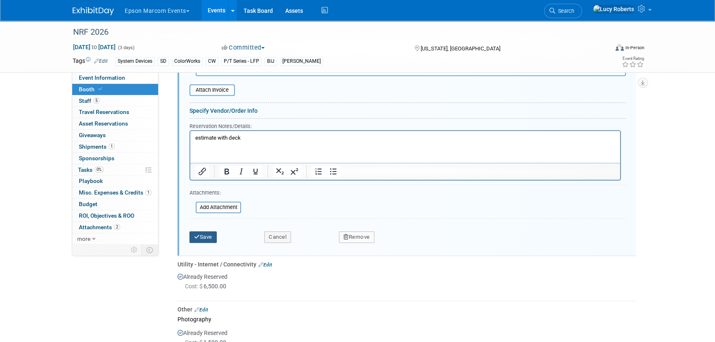
type input "$ 50,000.00"
click at [204, 235] on button "Save" at bounding box center [203, 237] width 27 height 12
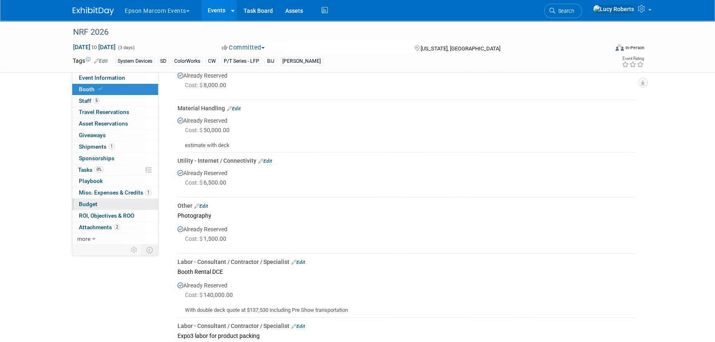
scroll to position [417, 0]
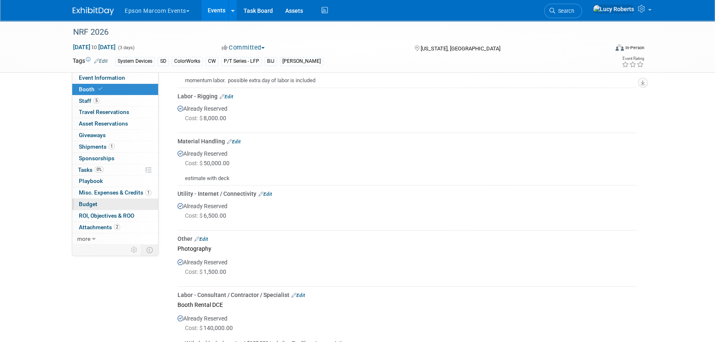
click at [106, 199] on link "Budget" at bounding box center [115, 204] width 86 height 11
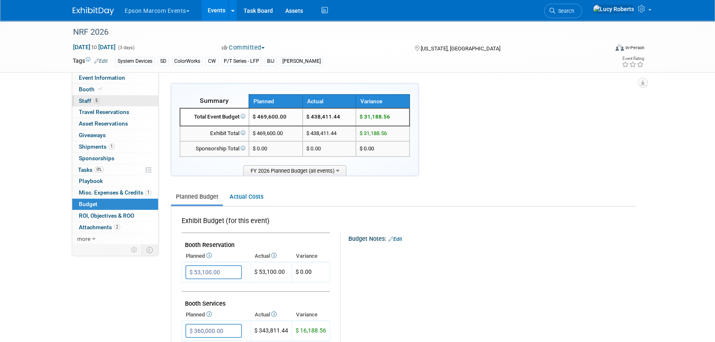
click at [103, 97] on link "5 Staff 5" at bounding box center [115, 100] width 86 height 11
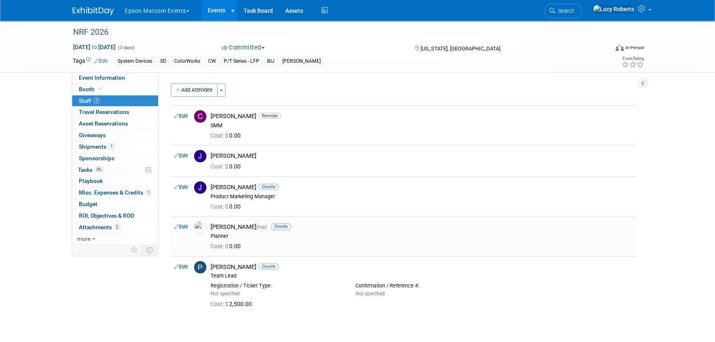
click at [181, 228] on link "Edit" at bounding box center [181, 227] width 14 height 6
select select "71abe8f6-6f63-4ecd-ba38-dfec793b3639"
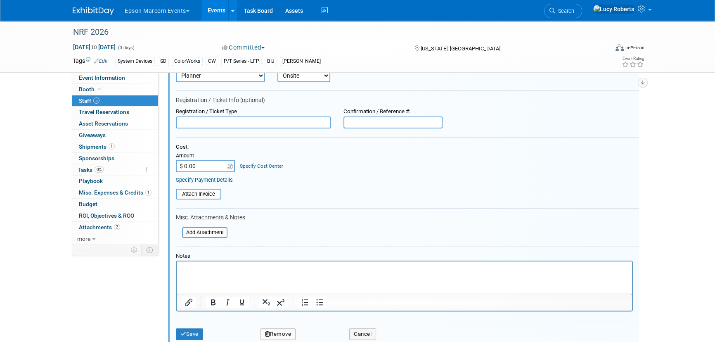
scroll to position [197, 0]
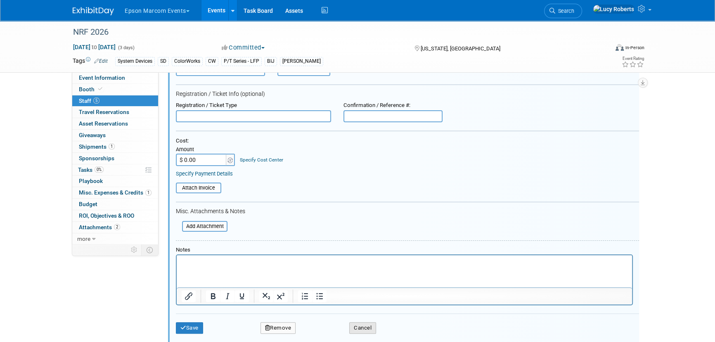
click at [360, 236] on button "Cancel" at bounding box center [362, 328] width 27 height 12
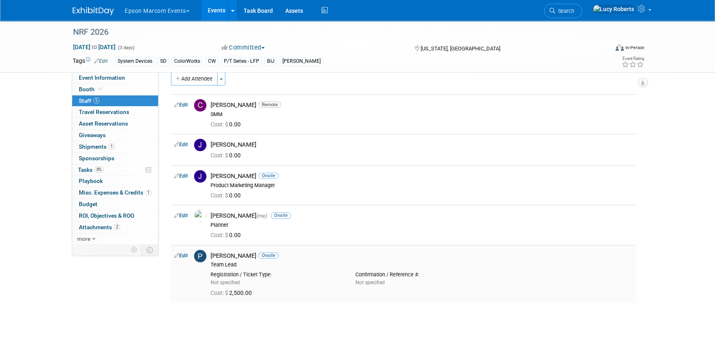
scroll to position [0, 0]
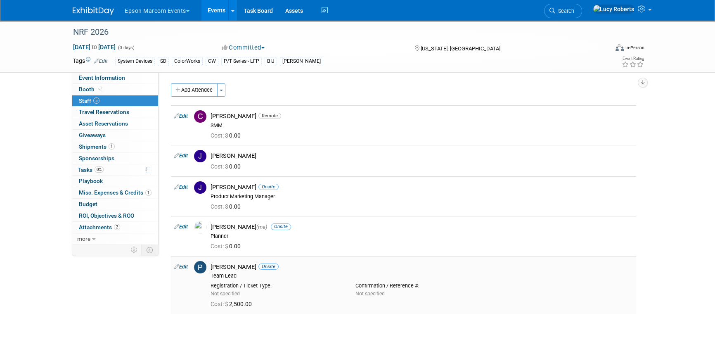
click at [180, 236] on link "Edit" at bounding box center [181, 267] width 14 height 6
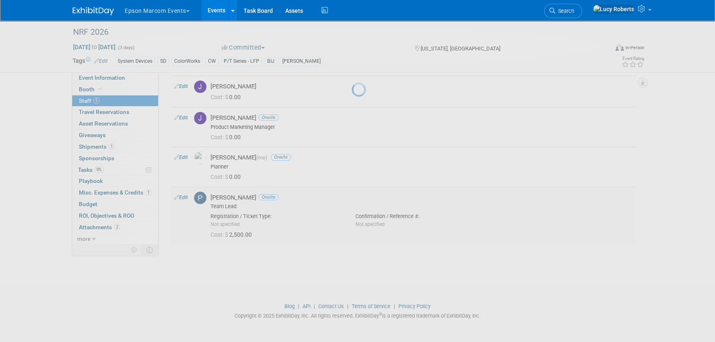
select select "1123a8b4-f449-4d67-bbd6-0b15c86fd7f4"
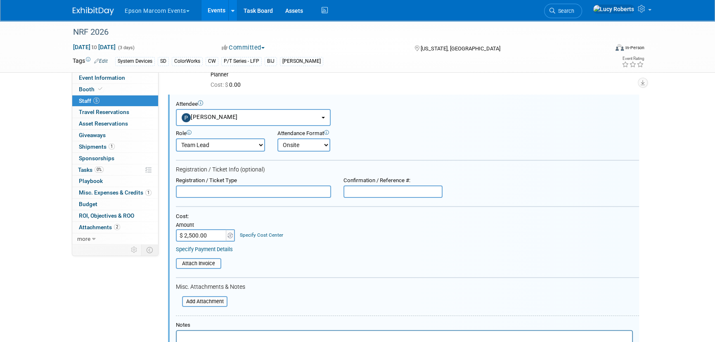
click at [218, 236] on input "$ 2,500.00" at bounding box center [202, 235] width 52 height 12
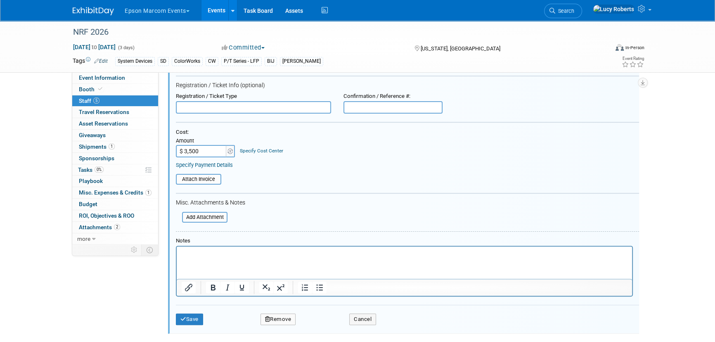
scroll to position [312, 0]
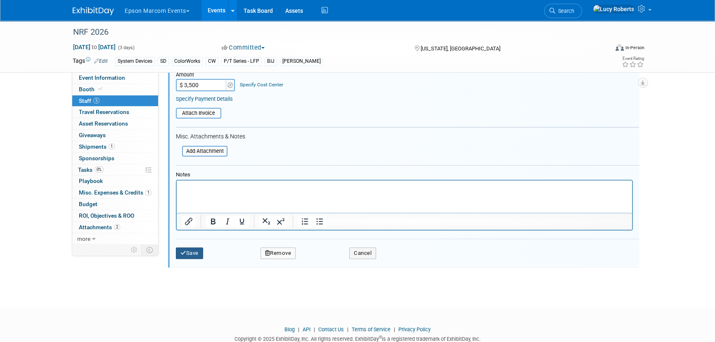
type input "$ 3,500.00"
click at [196, 236] on button "Save" at bounding box center [189, 253] width 27 height 12
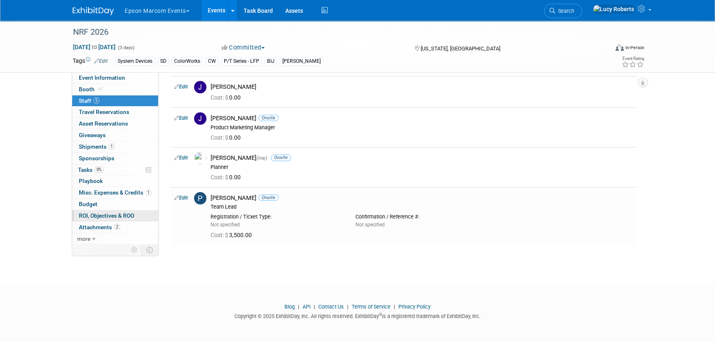
scroll to position [31, 0]
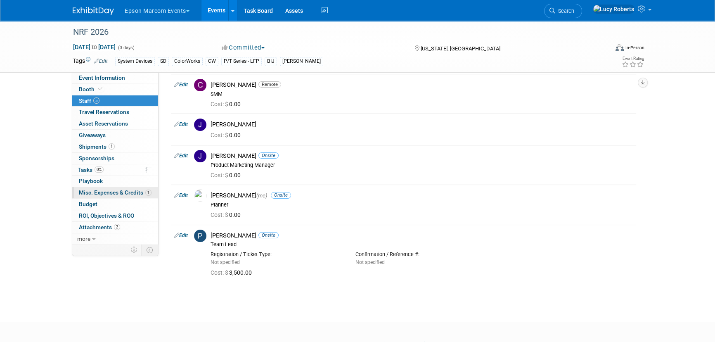
click at [112, 187] on link "1 Misc. Expenses & Credits 1" at bounding box center [115, 192] width 86 height 11
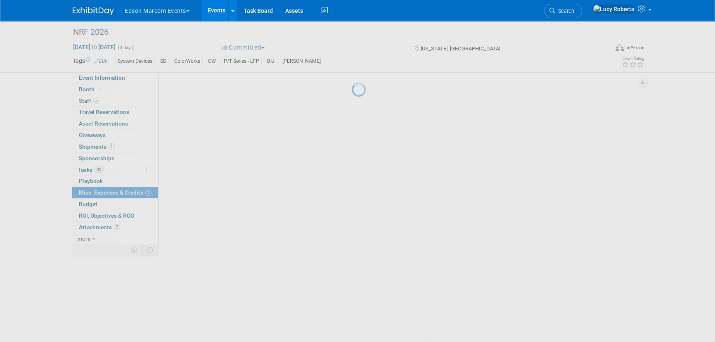
scroll to position [0, 0]
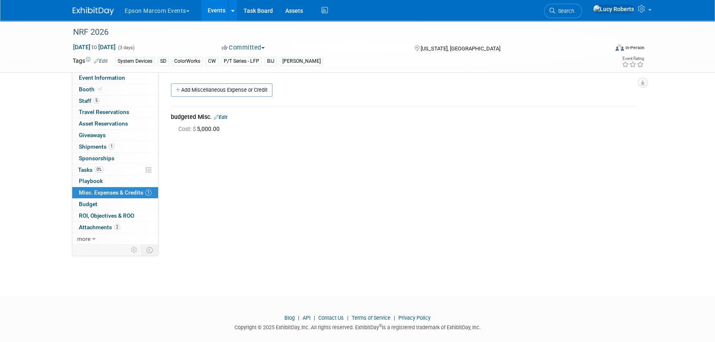
click at [224, 118] on link "Edit" at bounding box center [221, 117] width 14 height 6
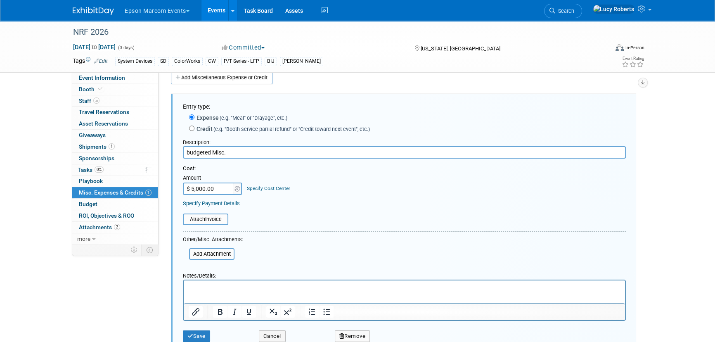
click at [227, 190] on input "$ 5,000.00" at bounding box center [209, 189] width 52 height 12
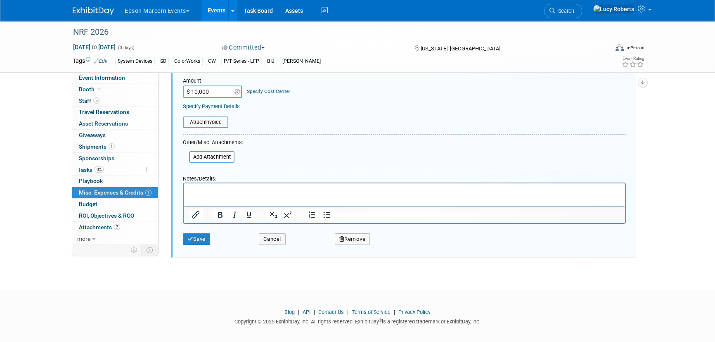
scroll to position [114, 0]
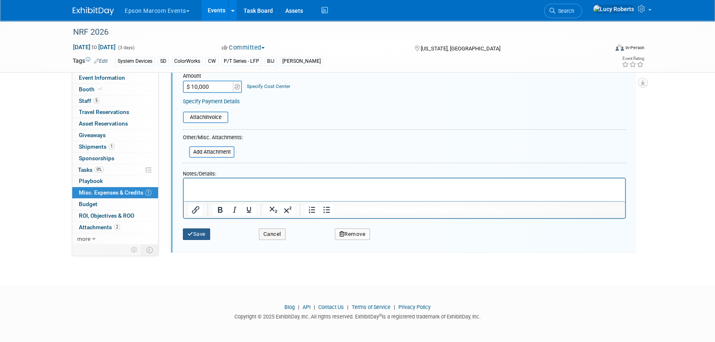
type input "$ 10,000.00"
click at [202, 233] on button "Save" at bounding box center [196, 234] width 27 height 12
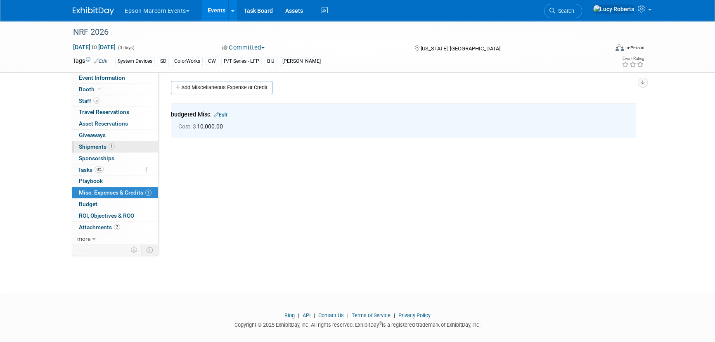
scroll to position [0, 0]
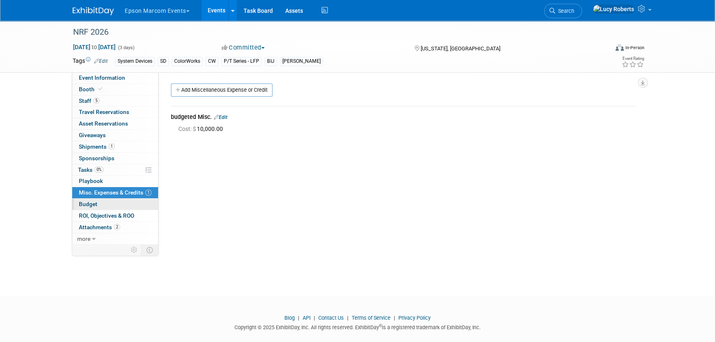
click at [131, 208] on link "Budget" at bounding box center [115, 204] width 86 height 11
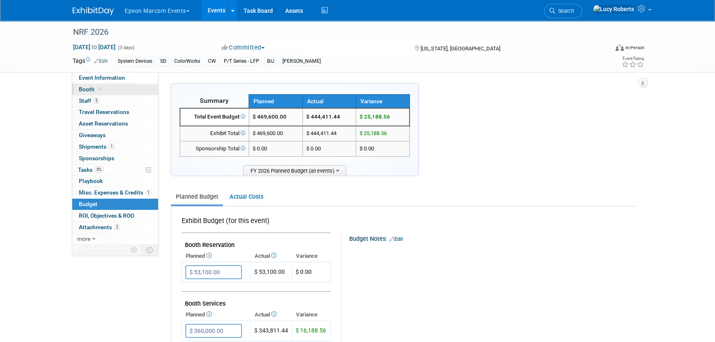
click at [106, 89] on link "Booth" at bounding box center [115, 89] width 86 height 11
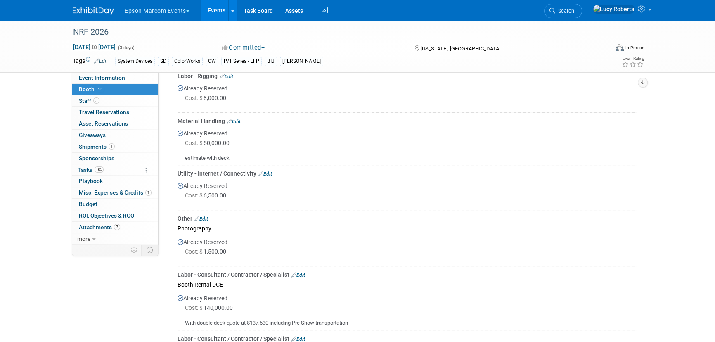
scroll to position [450, 0]
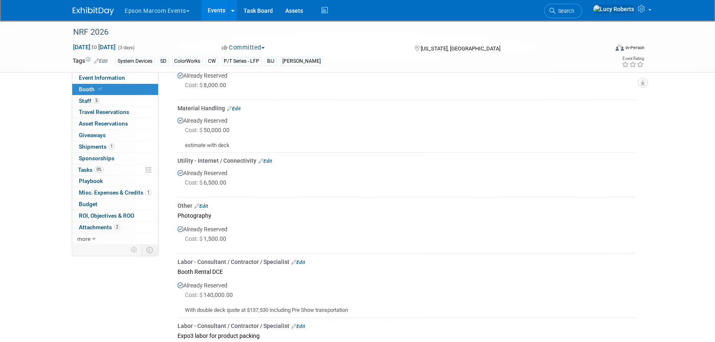
click at [301, 236] on link "Edit" at bounding box center [299, 262] width 14 height 6
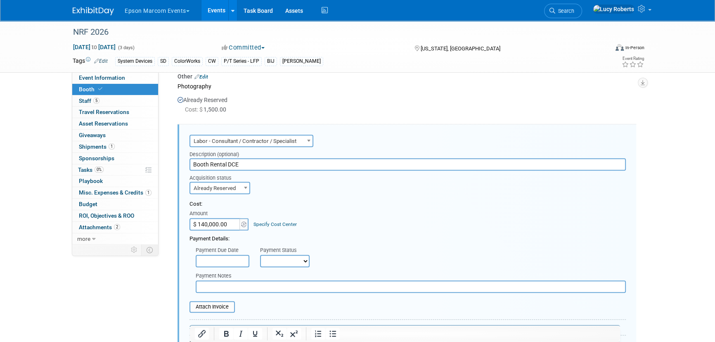
scroll to position [608, 0]
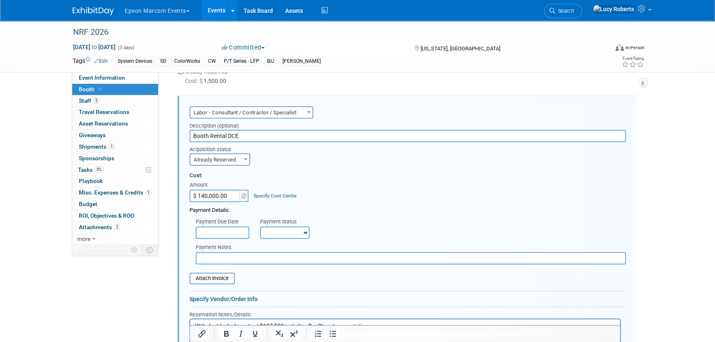
click at [231, 196] on input "$ 140,000.00" at bounding box center [216, 196] width 52 height 12
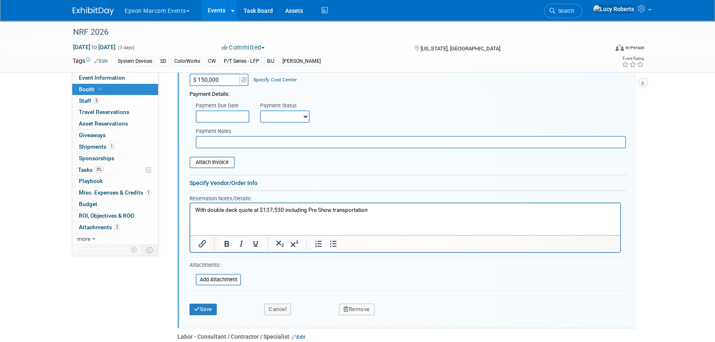
scroll to position [758, 0]
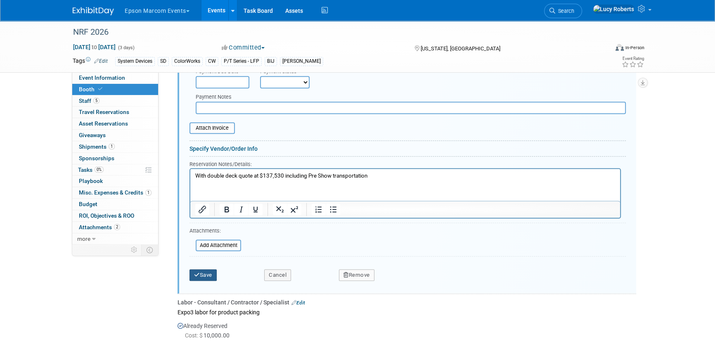
type input "$ 150,000.00"
click at [203, 236] on button "Save" at bounding box center [203, 275] width 27 height 12
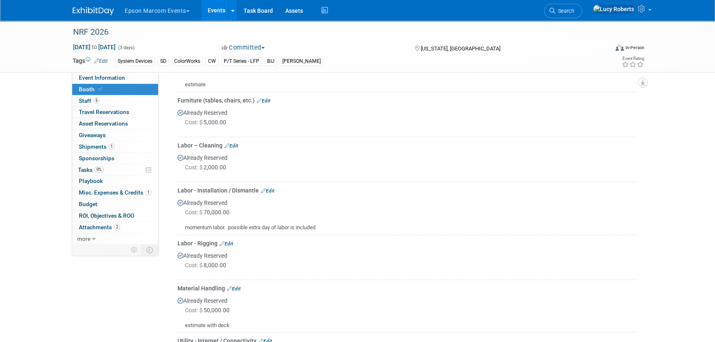
scroll to position [120, 0]
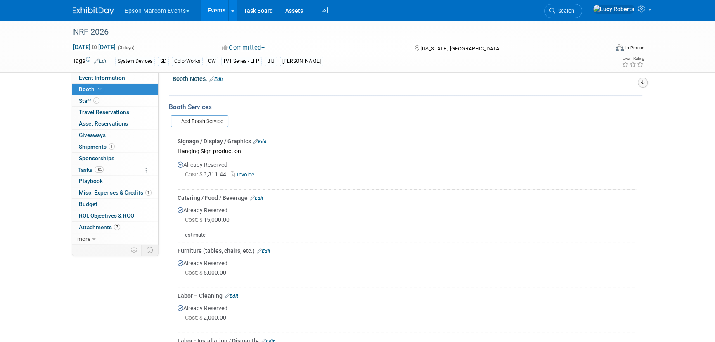
click at [475, 83] on icon "button" at bounding box center [643, 82] width 4 height 5
click at [475, 119] on div "Add Booth Service" at bounding box center [406, 121] width 474 height 12
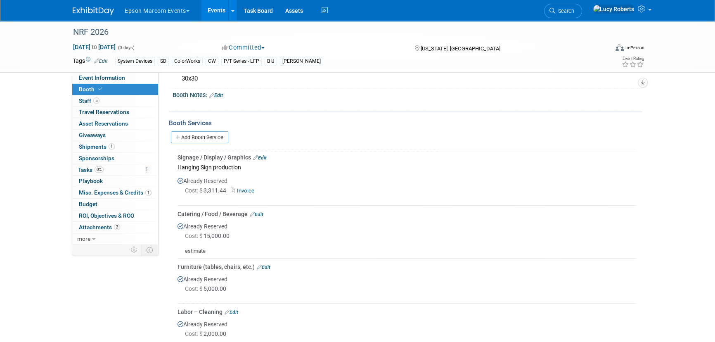
scroll to position [112, 0]
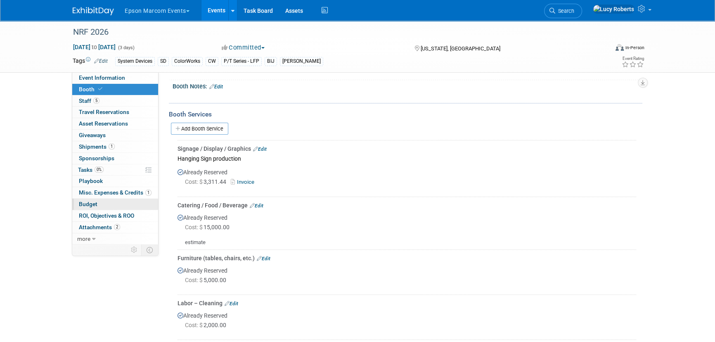
click at [109, 207] on link "Budget" at bounding box center [115, 204] width 86 height 11
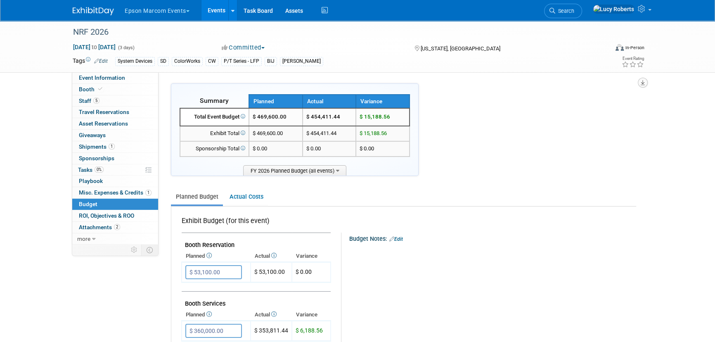
click at [475, 83] on icon "button" at bounding box center [643, 82] width 4 height 5
click at [475, 117] on link "Export tab to Spreadsheet (.csv)" at bounding box center [593, 120] width 96 height 12
click at [475, 82] on button "button" at bounding box center [643, 83] width 10 height 10
click at [475, 105] on link "Export tab to PDF" at bounding box center [593, 107] width 96 height 12
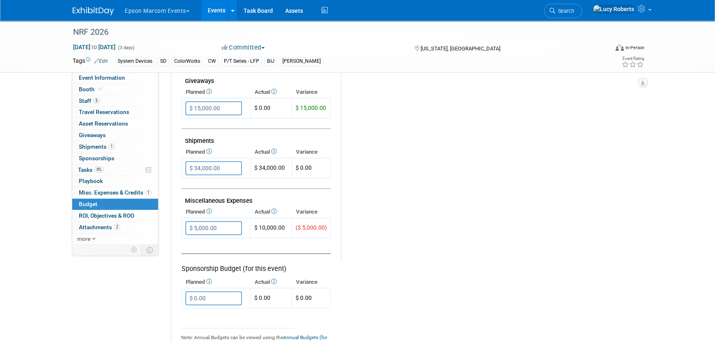
scroll to position [413, 0]
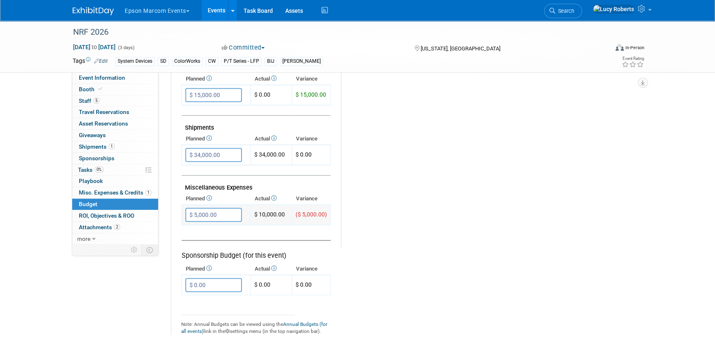
click at [231, 215] on input "$ 5,000.00" at bounding box center [213, 215] width 57 height 14
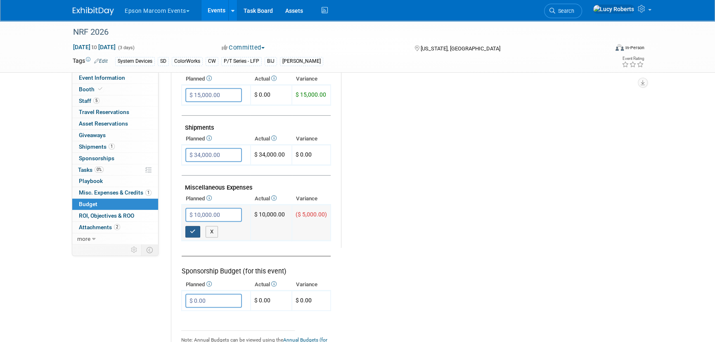
click at [192, 229] on icon "button" at bounding box center [193, 231] width 6 height 5
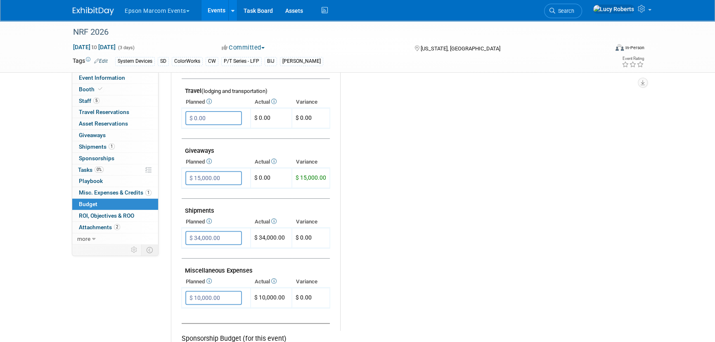
scroll to position [375, 0]
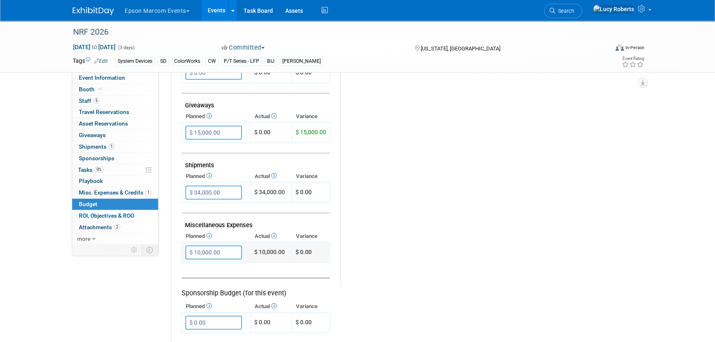
click at [231, 236] on input "$ 10,000.00" at bounding box center [213, 252] width 57 height 14
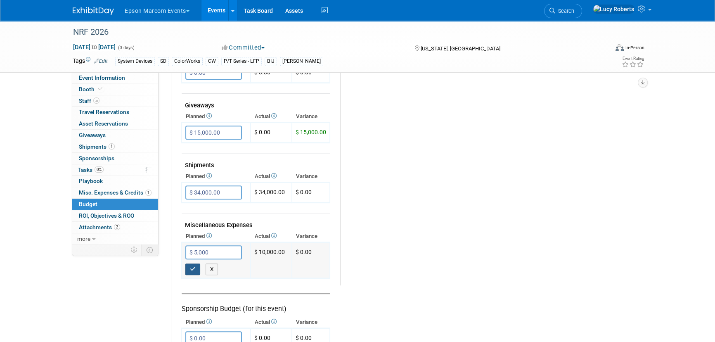
type input "$ 5,000.00"
click at [194, 236] on icon "button" at bounding box center [193, 268] width 6 height 5
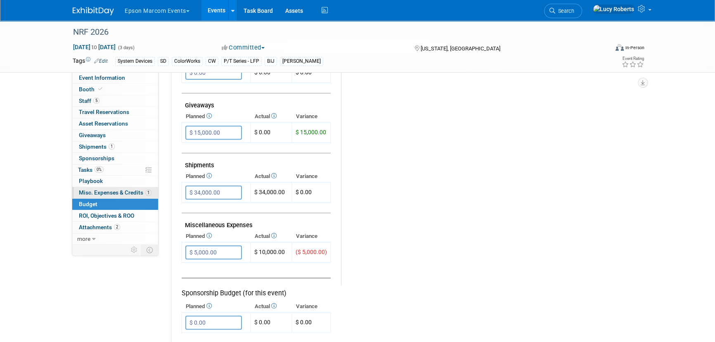
click at [111, 191] on span "Misc. Expenses & Credits 1" at bounding box center [115, 192] width 73 height 7
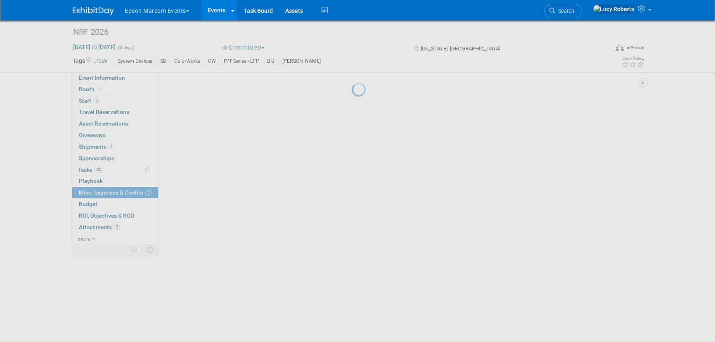
scroll to position [0, 0]
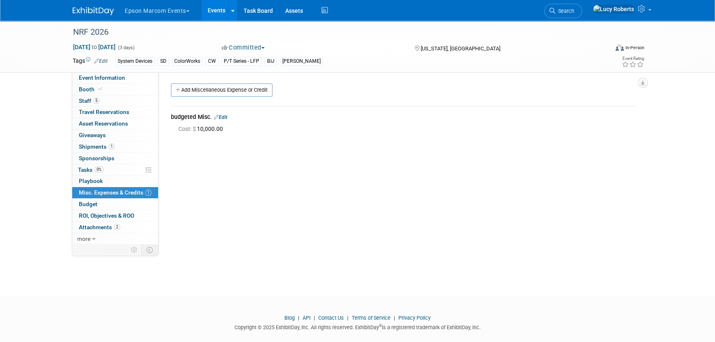
click at [227, 118] on link "Edit" at bounding box center [221, 117] width 14 height 6
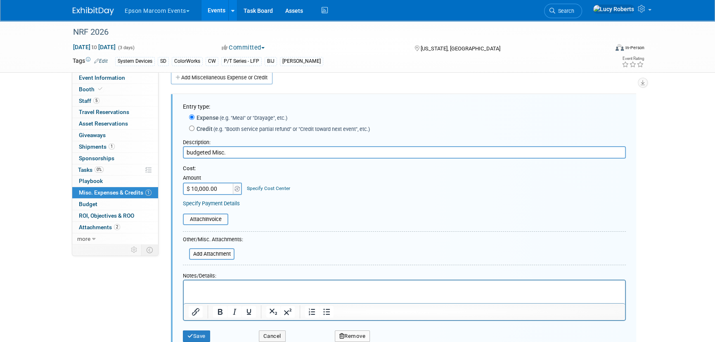
click at [226, 188] on input "$ 10,000.00" at bounding box center [209, 189] width 52 height 12
type input "$ 5,000.00"
click at [202, 236] on button "Save" at bounding box center [196, 336] width 27 height 12
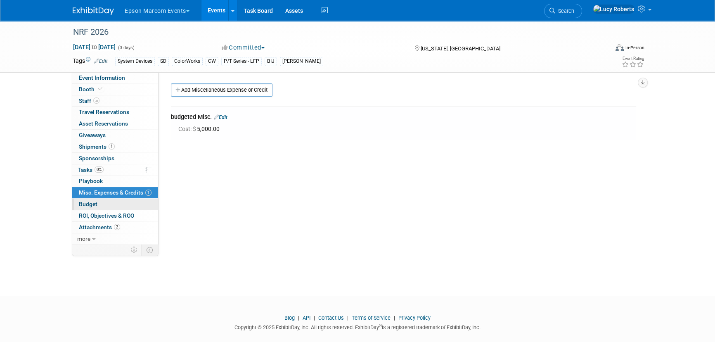
click at [97, 204] on link "Budget" at bounding box center [115, 204] width 86 height 11
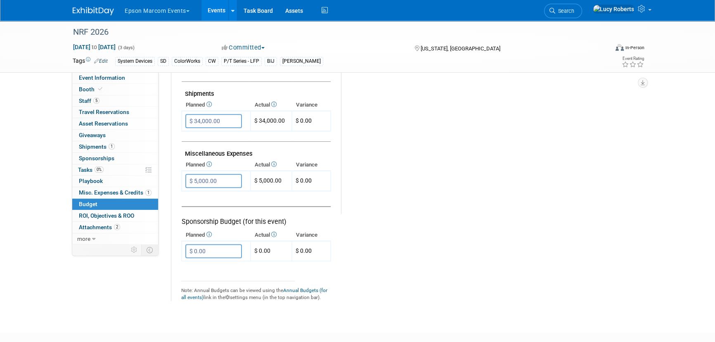
scroll to position [450, 0]
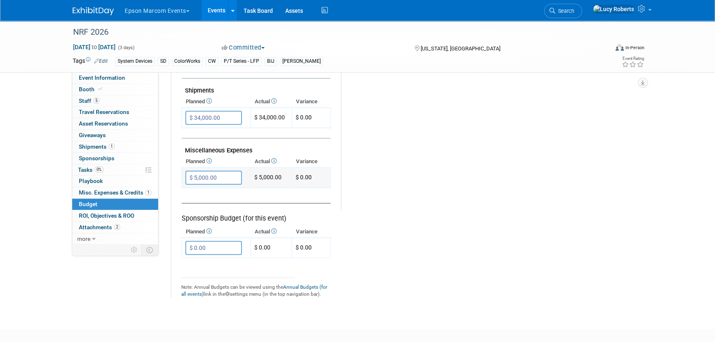
click at [221, 176] on input "$ 5,000.00" at bounding box center [213, 178] width 57 height 14
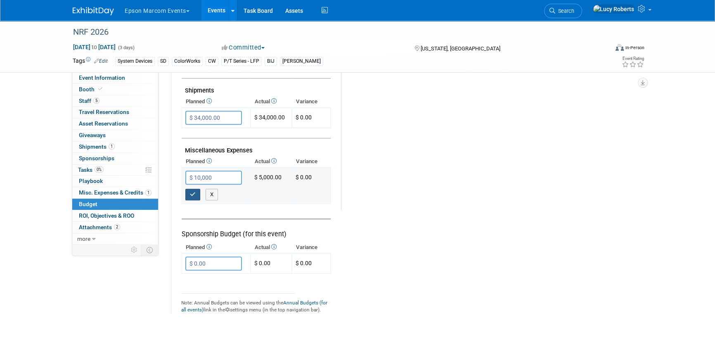
type input "$ 10,000.00"
click at [193, 192] on icon "button" at bounding box center [193, 194] width 6 height 5
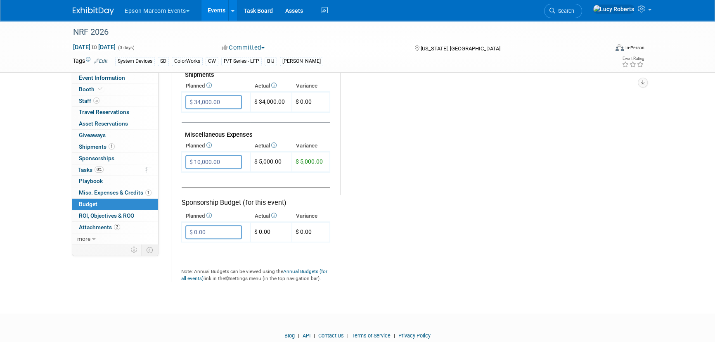
scroll to position [488, 0]
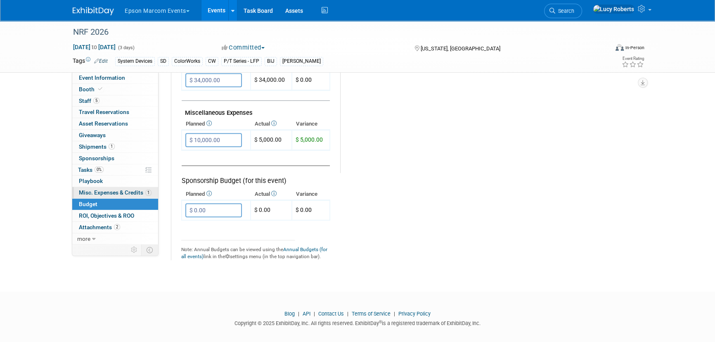
click at [120, 195] on span "Misc. Expenses & Credits 1" at bounding box center [115, 192] width 73 height 7
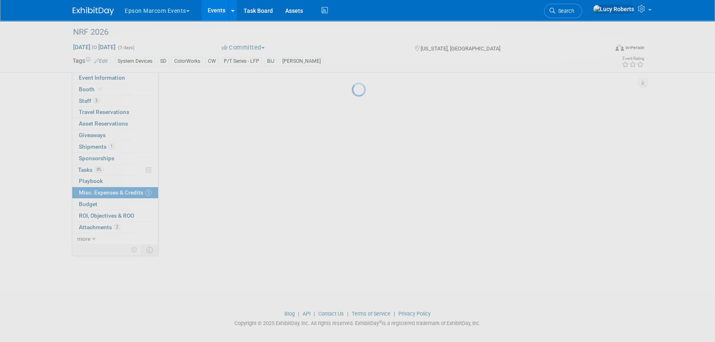
scroll to position [0, 0]
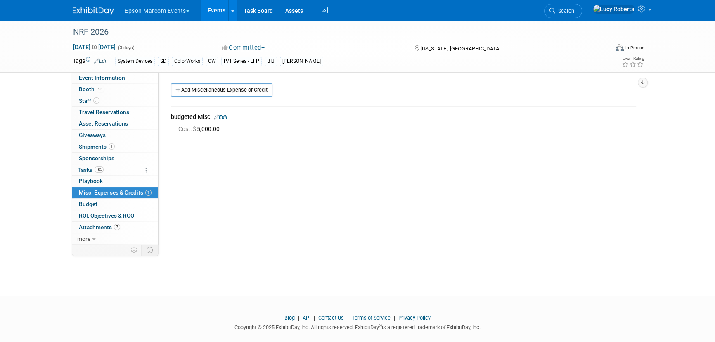
click at [223, 116] on link "Edit" at bounding box center [221, 117] width 14 height 6
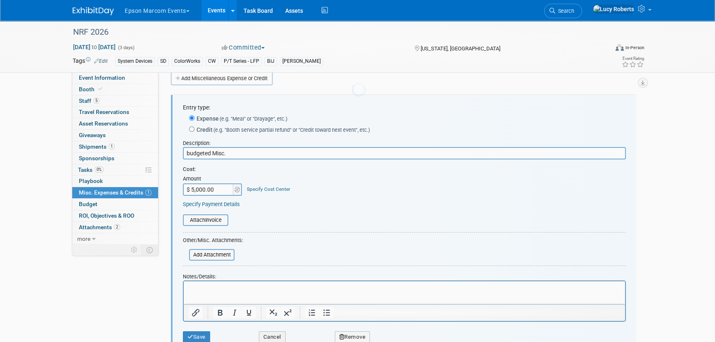
scroll to position [12, 0]
click at [216, 193] on input "$ 5,000.00" at bounding box center [209, 189] width 52 height 12
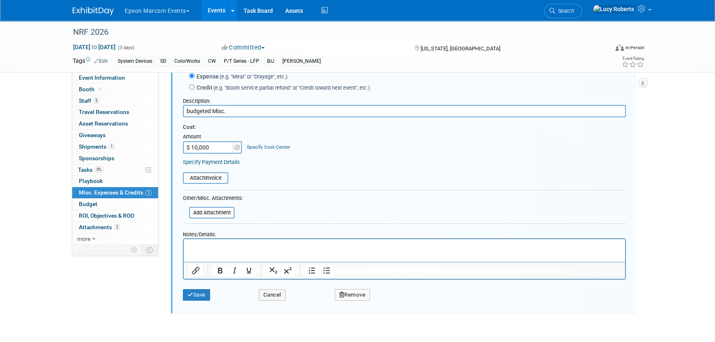
scroll to position [114, 0]
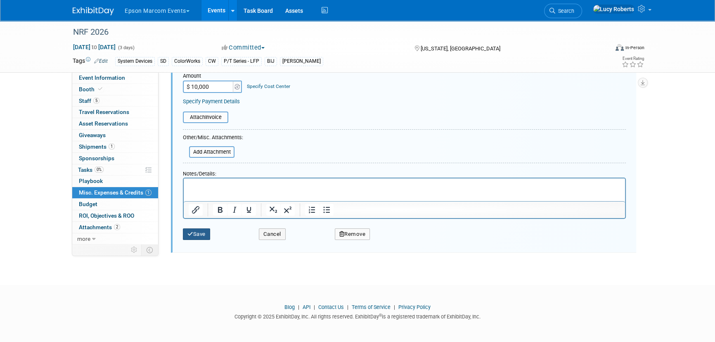
type input "$ 10,000.00"
click at [197, 234] on button "Save" at bounding box center [196, 234] width 27 height 12
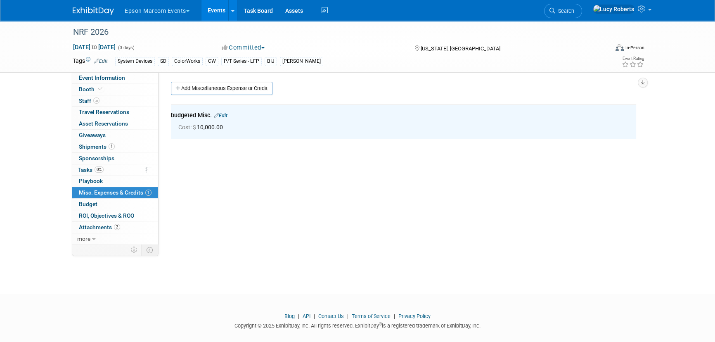
scroll to position [0, 0]
click at [123, 204] on link "Budget" at bounding box center [115, 204] width 86 height 11
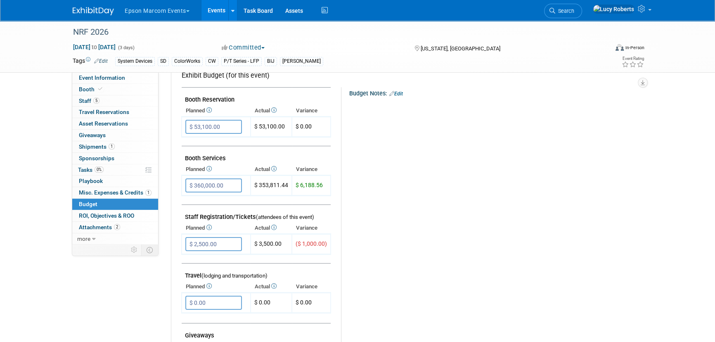
scroll to position [150, 0]
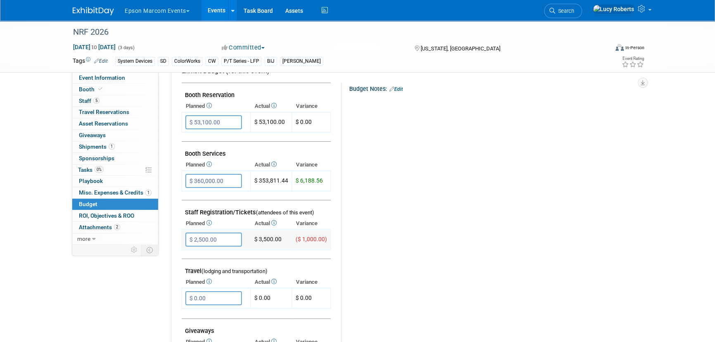
click at [217, 236] on input "$ 2,500.00" at bounding box center [213, 240] width 57 height 14
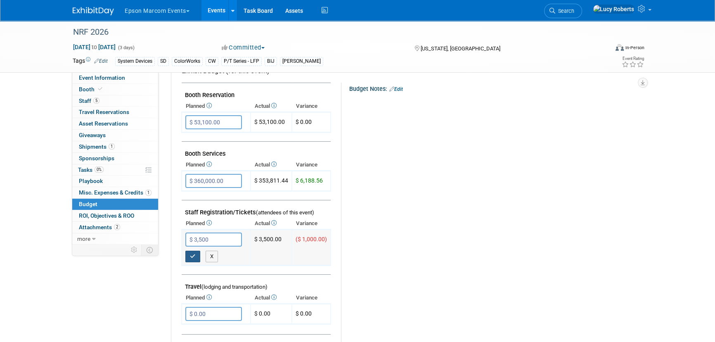
type input "$ 3,500.00"
click at [195, 236] on icon "button" at bounding box center [193, 256] width 6 height 5
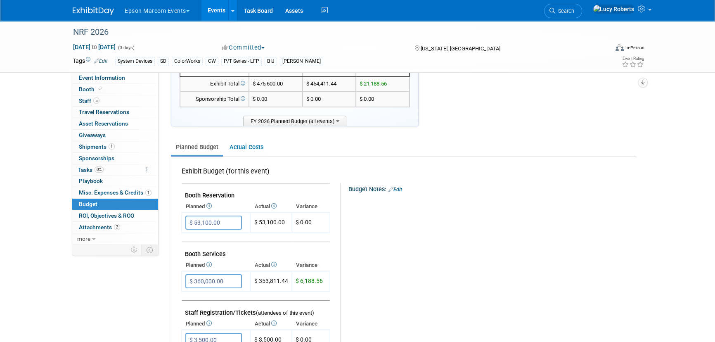
scroll to position [0, 0]
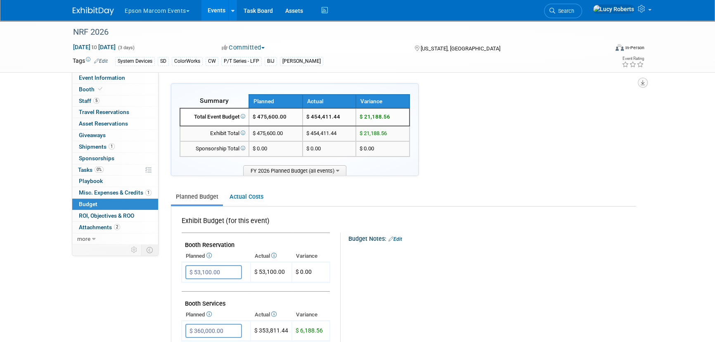
click at [475, 83] on icon "button" at bounding box center [643, 82] width 4 height 5
click at [475, 104] on link "Export tab to PDF" at bounding box center [593, 107] width 96 height 12
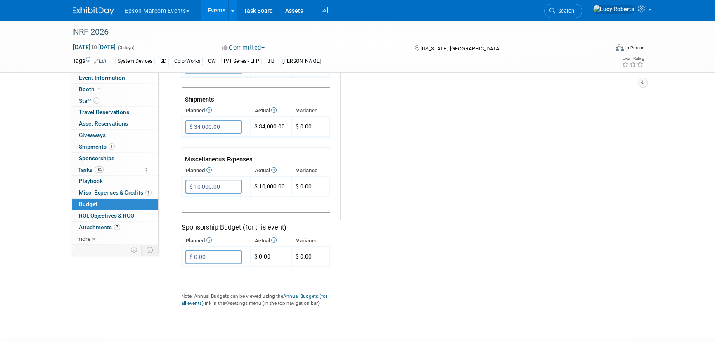
scroll to position [450, 0]
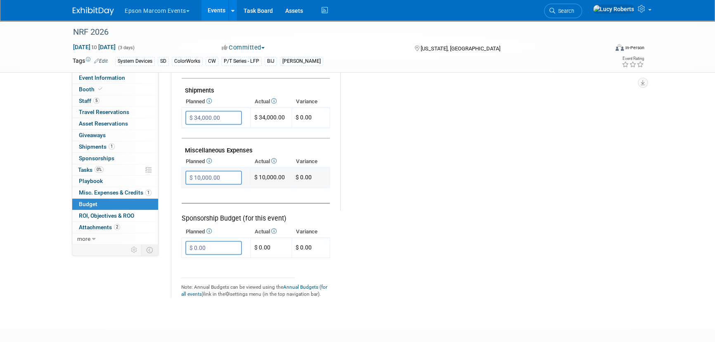
click at [229, 176] on input "$ 10,000.00" at bounding box center [213, 178] width 57 height 14
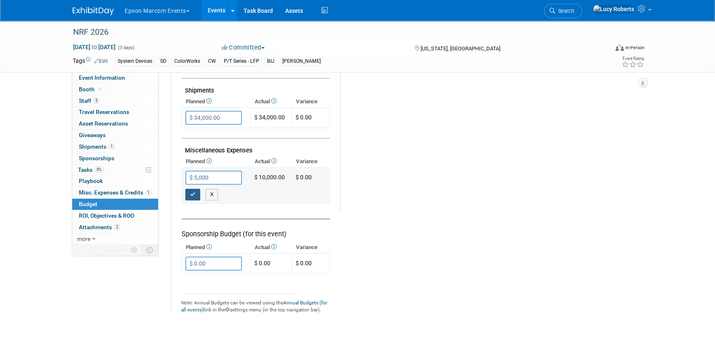
type input "$ 5,000.00"
click at [194, 192] on icon "button" at bounding box center [193, 194] width 6 height 5
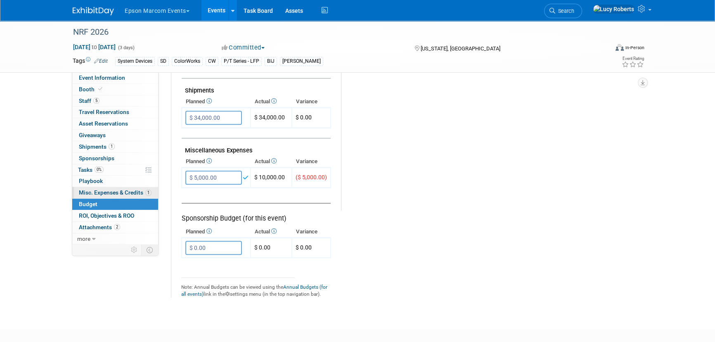
click at [129, 194] on span "Misc. Expenses & Credits 1" at bounding box center [115, 192] width 73 height 7
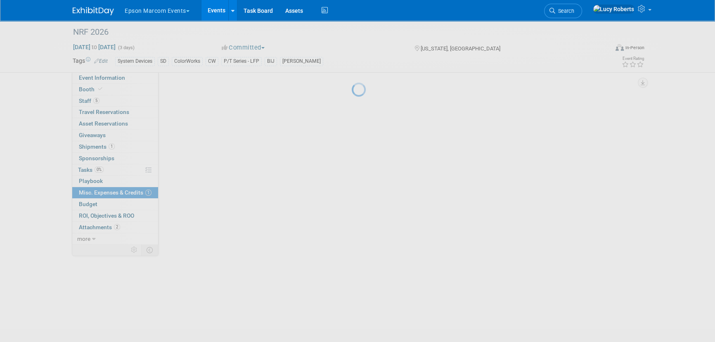
scroll to position [0, 0]
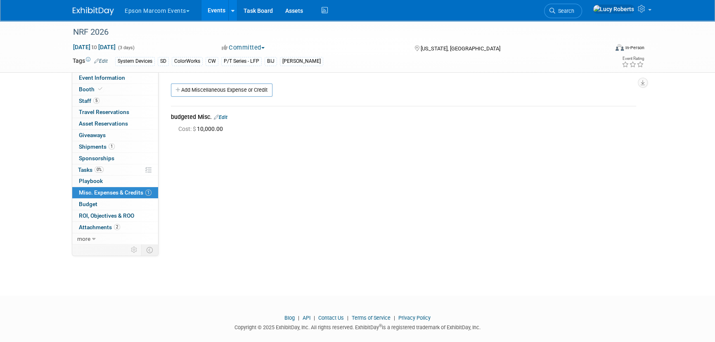
click at [227, 117] on link "Edit" at bounding box center [221, 117] width 14 height 6
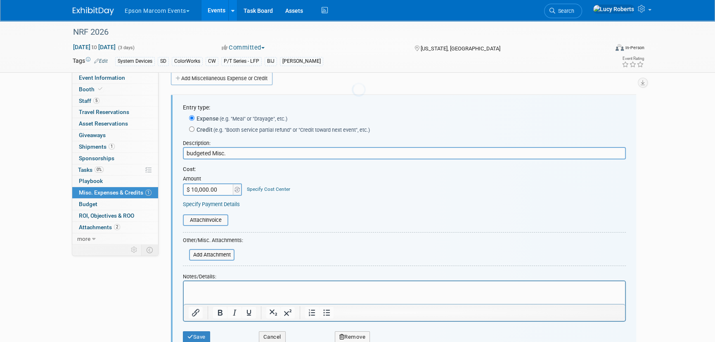
scroll to position [12, 0]
click at [223, 188] on input "$ 10,000.00" at bounding box center [209, 189] width 52 height 12
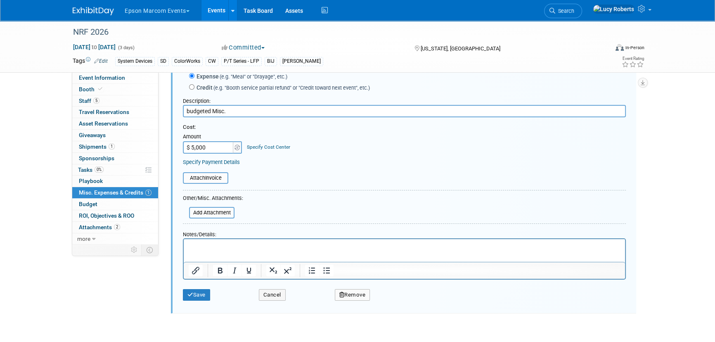
scroll to position [114, 0]
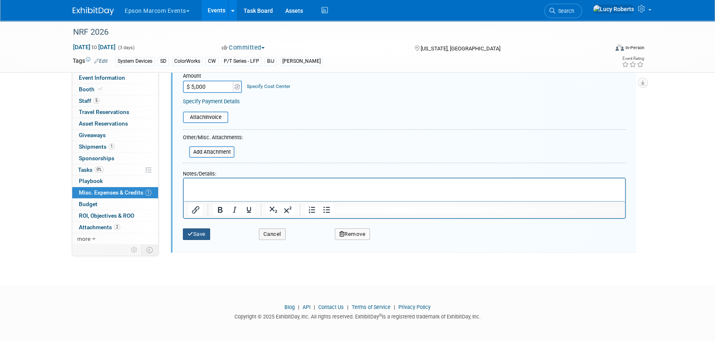
type input "$ 5,000.00"
click at [200, 235] on button "Save" at bounding box center [196, 234] width 27 height 12
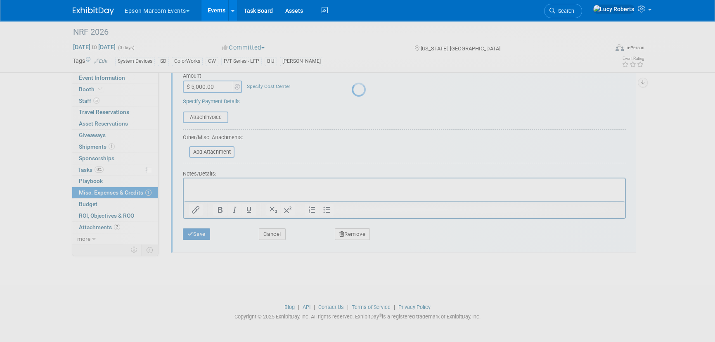
scroll to position [12, 0]
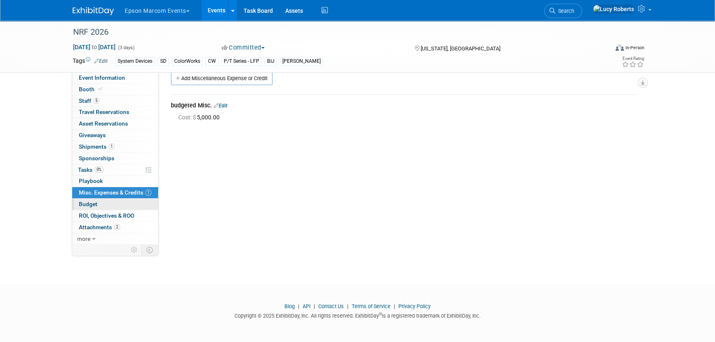
click at [118, 204] on link "Budget" at bounding box center [115, 204] width 86 height 11
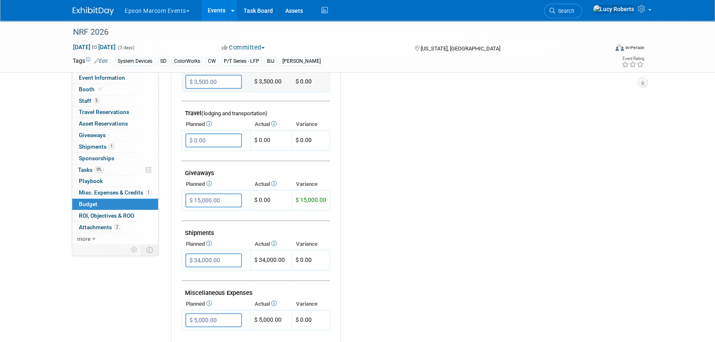
scroll to position [338, 0]
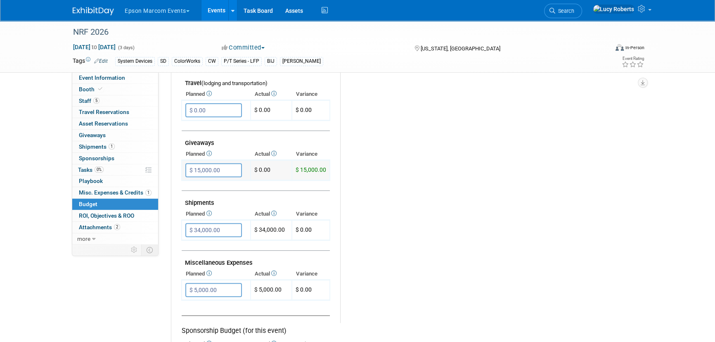
click at [222, 171] on input "$ 15,000.00" at bounding box center [213, 170] width 57 height 14
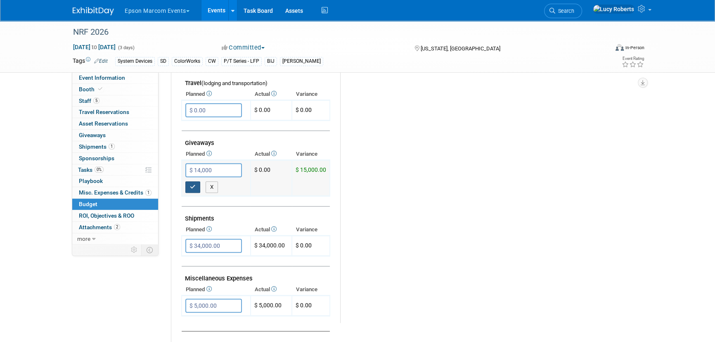
type input "$ 14,000.00"
click at [190, 186] on icon "button" at bounding box center [193, 186] width 6 height 5
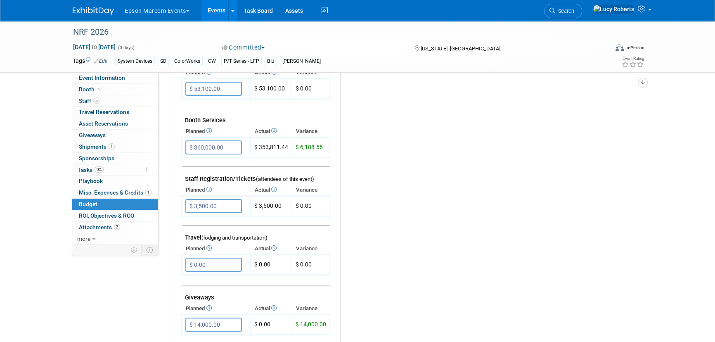
scroll to position [188, 0]
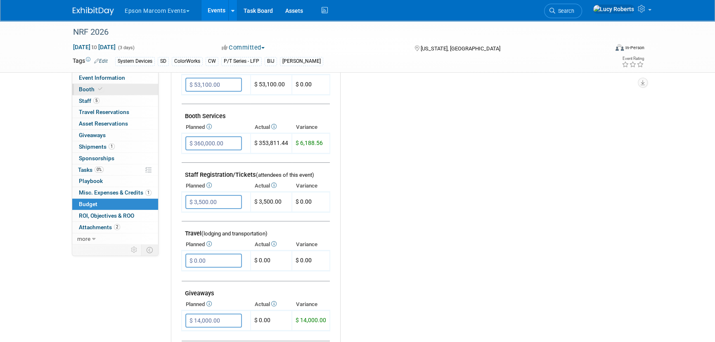
click at [121, 85] on link "Booth" at bounding box center [115, 89] width 86 height 11
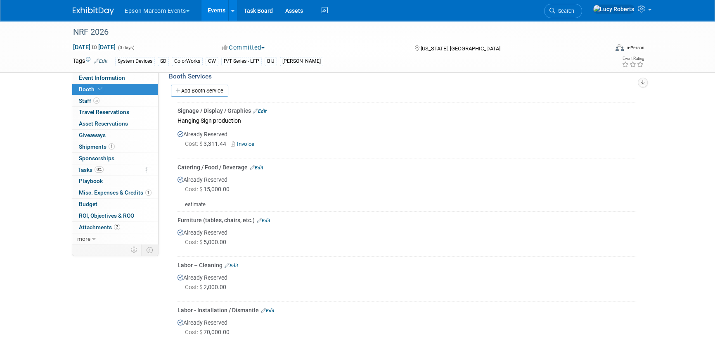
scroll to position [150, 0]
click at [108, 136] on link "0 Giveaways 0" at bounding box center [115, 135] width 86 height 11
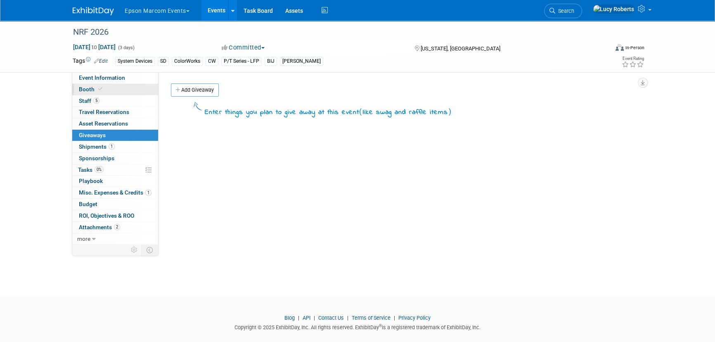
click at [116, 93] on link "Booth" at bounding box center [115, 89] width 86 height 11
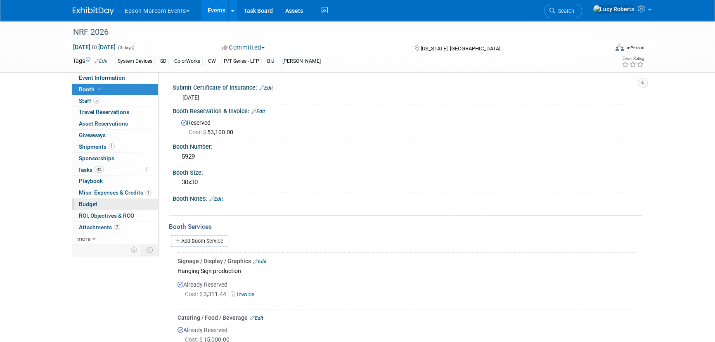
click at [128, 203] on link "Budget" at bounding box center [115, 204] width 86 height 11
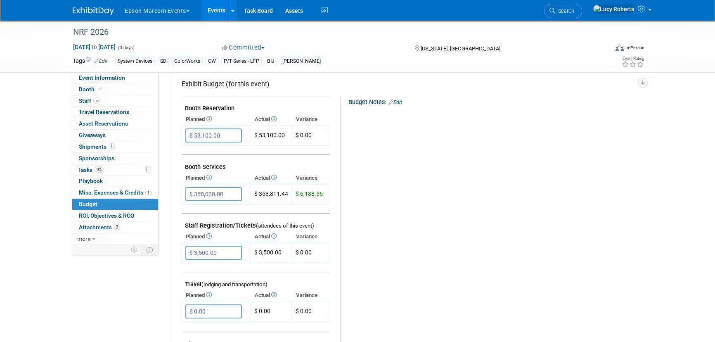
scroll to position [150, 0]
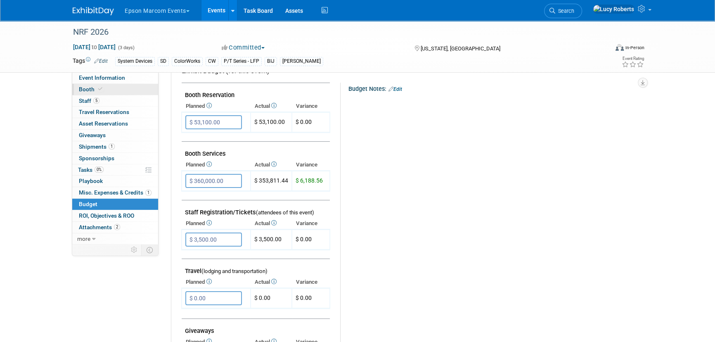
click at [105, 90] on link "Booth" at bounding box center [115, 89] width 86 height 11
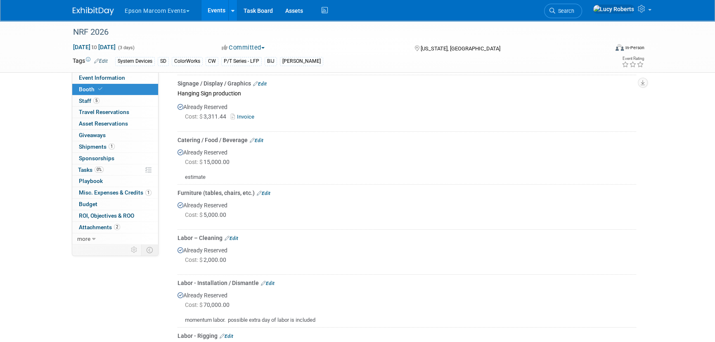
scroll to position [188, 0]
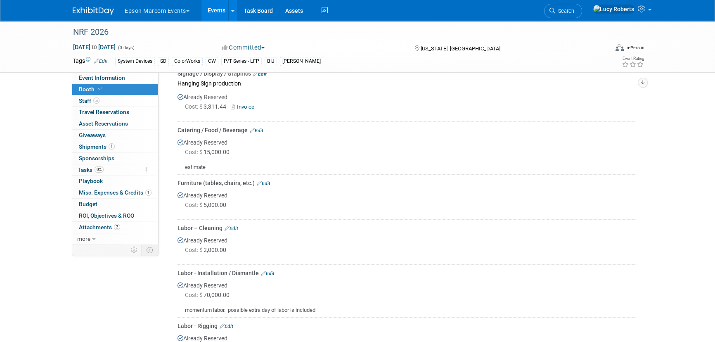
click at [260, 128] on link "Edit" at bounding box center [257, 131] width 14 height 6
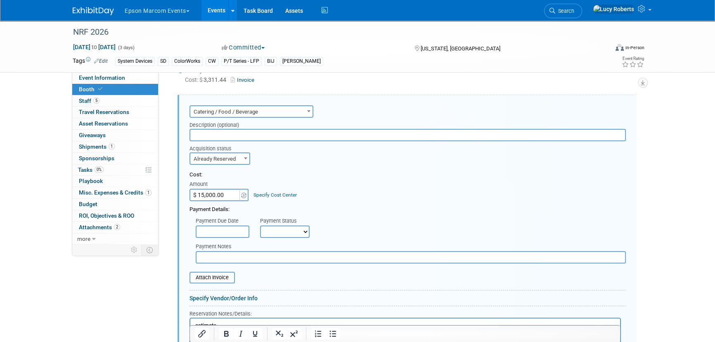
scroll to position [0, 0]
click at [228, 192] on input "$ 15,000.00" at bounding box center [216, 195] width 52 height 12
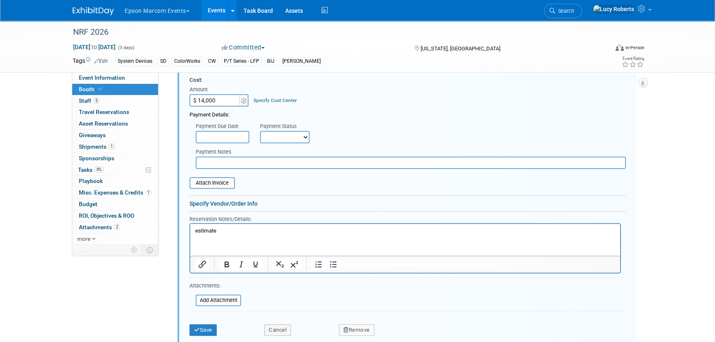
scroll to position [327, 0]
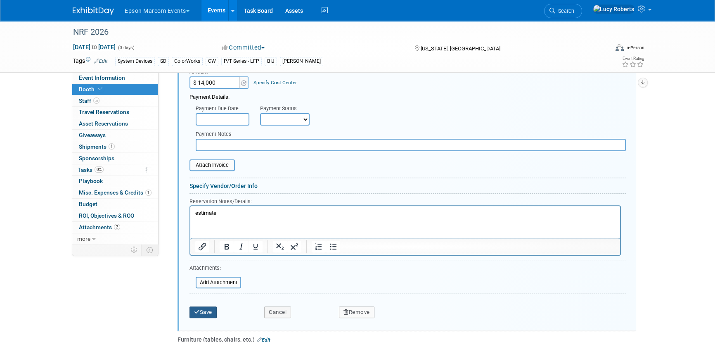
type input "$ 14,000.00"
click at [204, 236] on button "Save" at bounding box center [203, 312] width 27 height 12
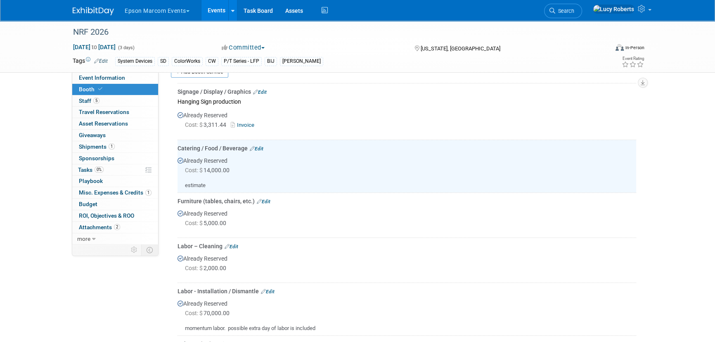
scroll to position [64, 0]
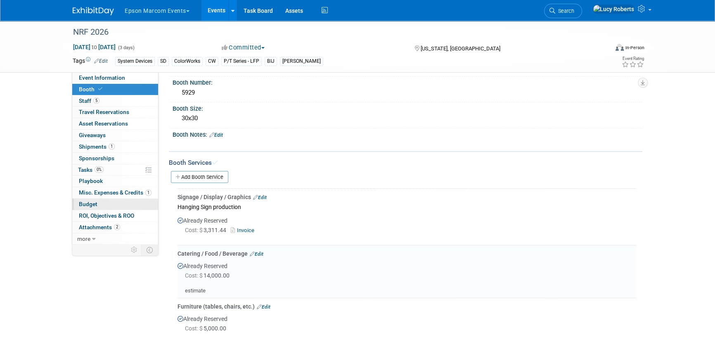
click at [97, 204] on link "Budget" at bounding box center [115, 204] width 86 height 11
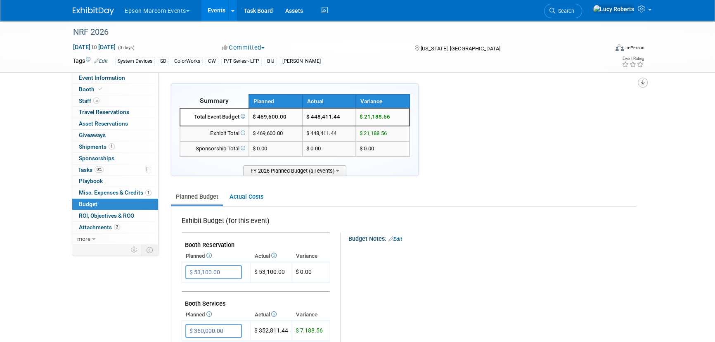
click at [475, 82] on button "button" at bounding box center [643, 83] width 10 height 10
click at [475, 107] on link "Export tab to PDF" at bounding box center [593, 107] width 96 height 12
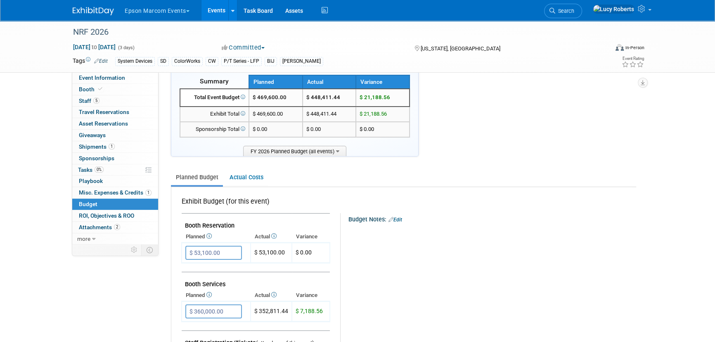
scroll to position [75, 0]
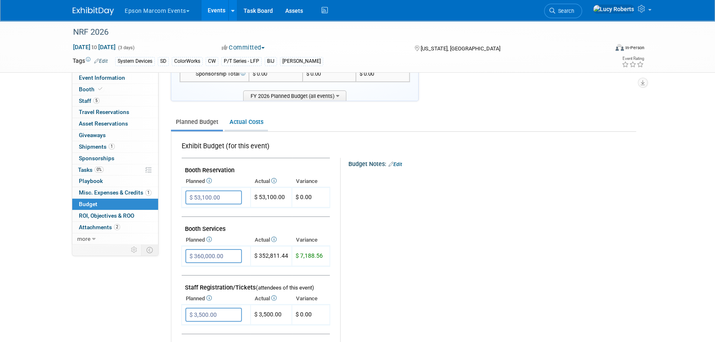
click at [251, 120] on link "Actual Costs" at bounding box center [246, 121] width 43 height 15
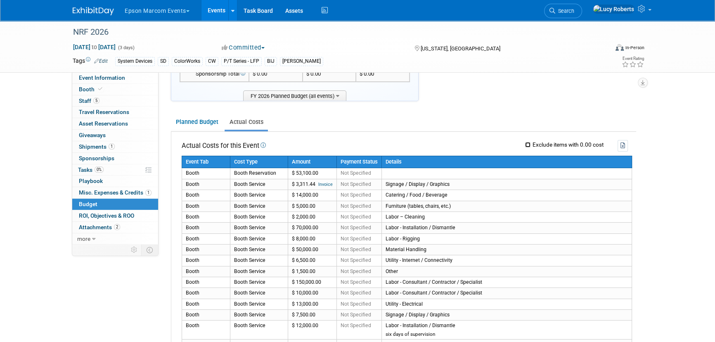
click at [475, 145] on input "Exclude items with 0.00 cost" at bounding box center [527, 144] width 5 height 5
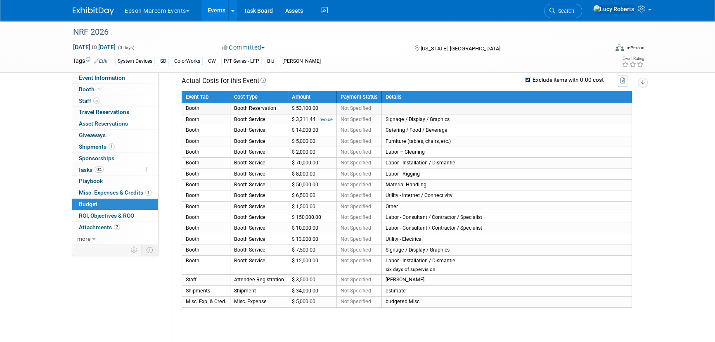
scroll to position [112, 0]
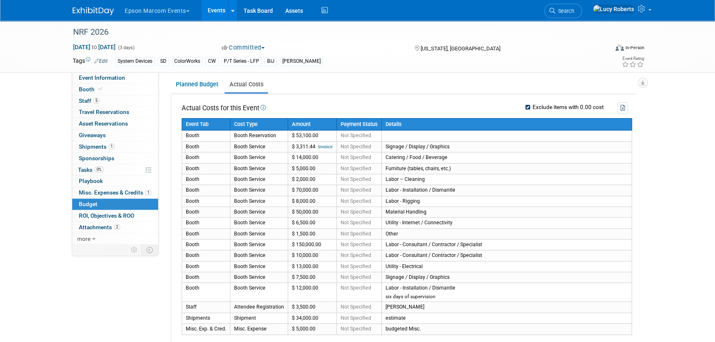
click at [475, 107] on input "Exclude items with 0.00 cost" at bounding box center [527, 106] width 5 height 5
click at [475, 105] on input "Exclude items with 0.00 cost" at bounding box center [527, 106] width 5 height 5
checkbox input "true"
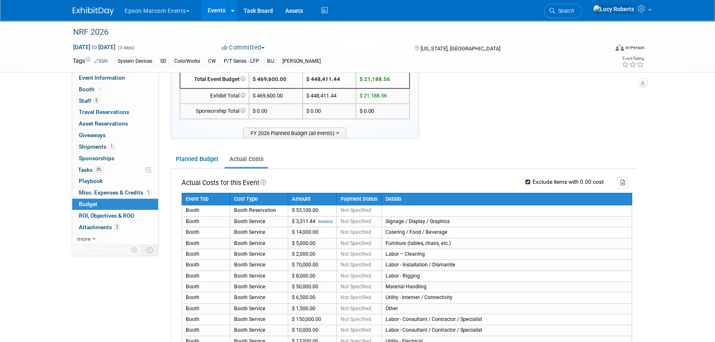
scroll to position [37, 0]
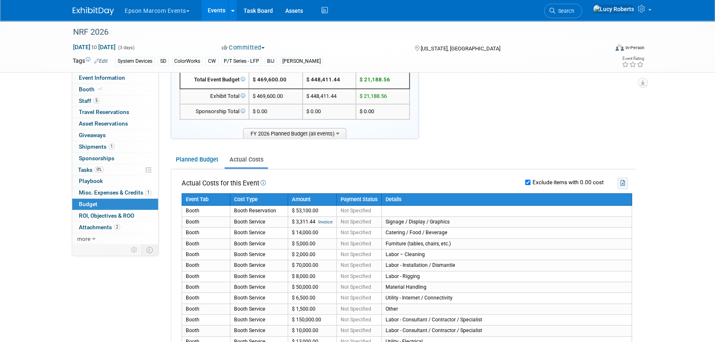
click at [475, 185] on icon "button" at bounding box center [623, 183] width 5 height 6
